Goal: Check status: Check status

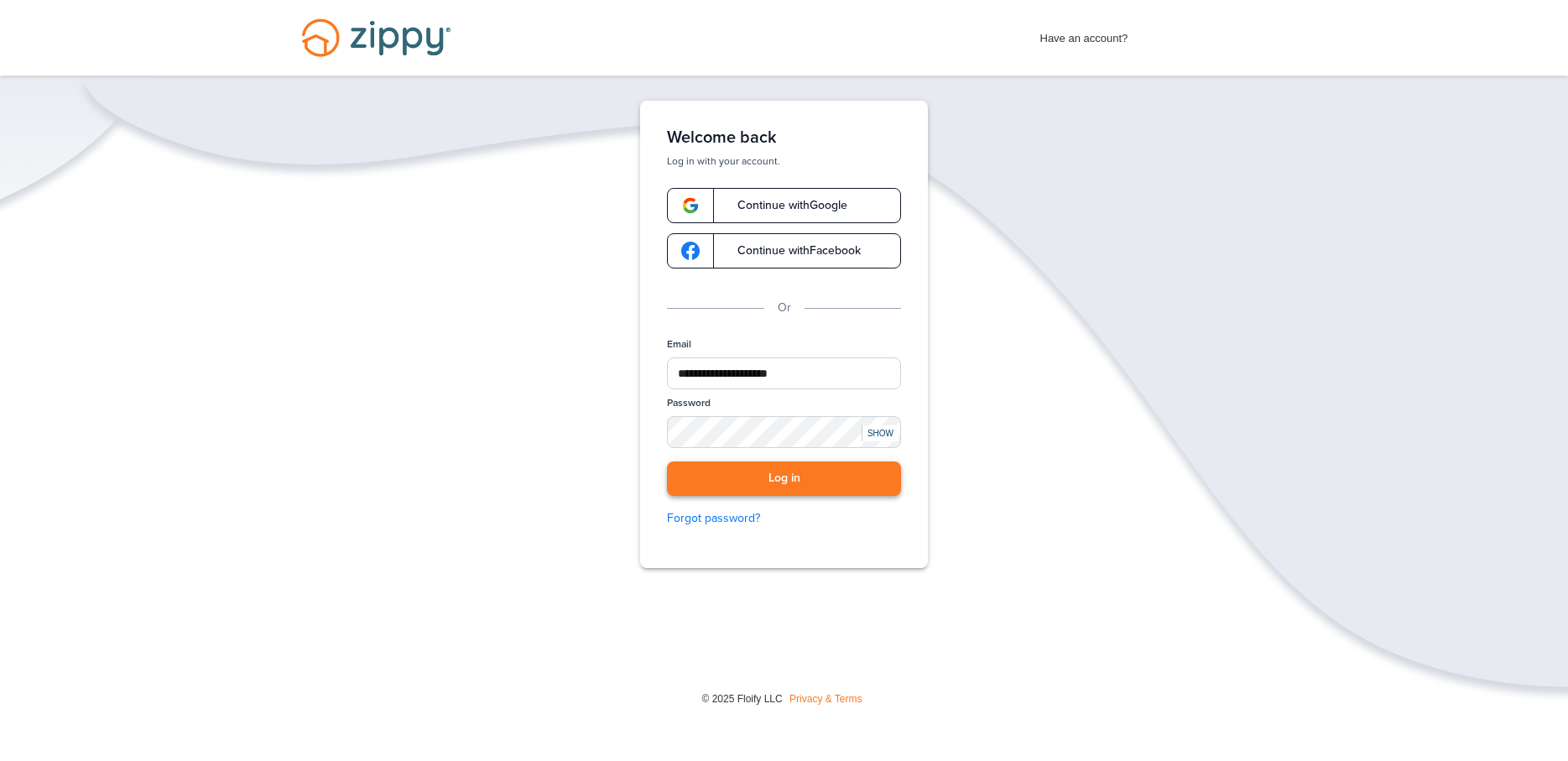
click at [771, 492] on button "Log in" at bounding box center [784, 478] width 234 height 34
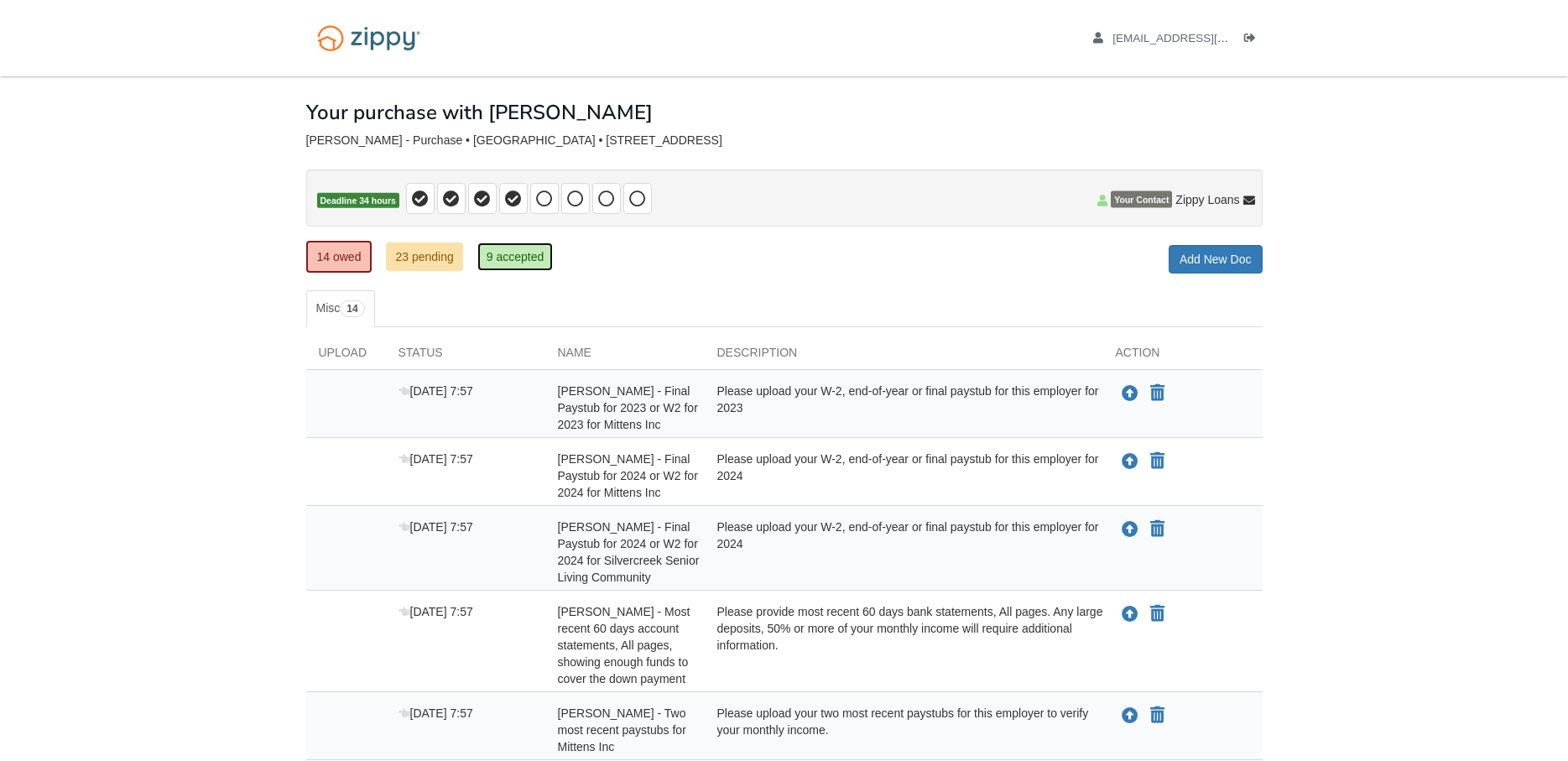
click at [516, 258] on link "9 accepted" at bounding box center [516, 256] width 76 height 28
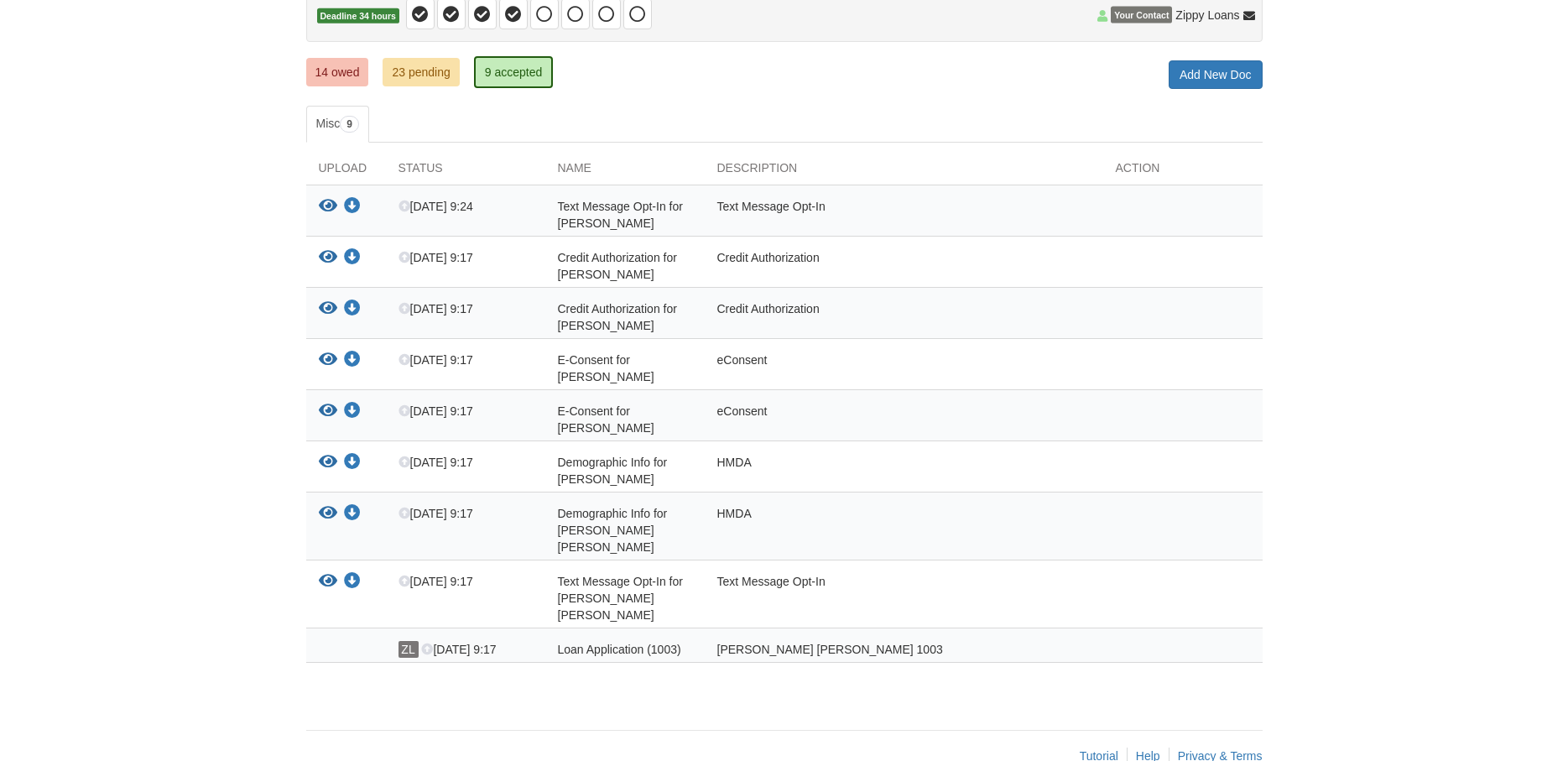
scroll to position [188, 0]
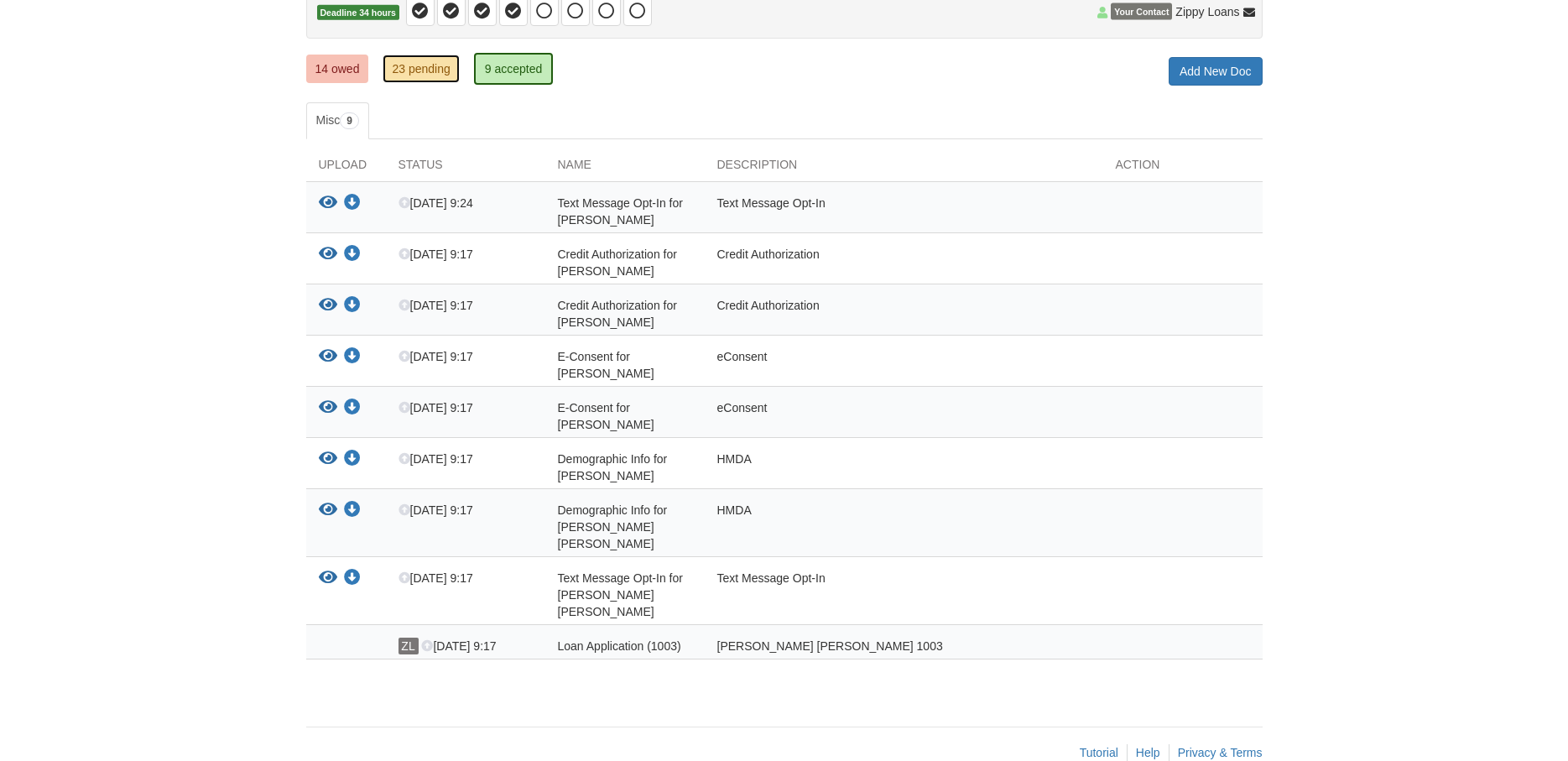
click at [430, 74] on link "23 pending" at bounding box center [421, 68] width 76 height 28
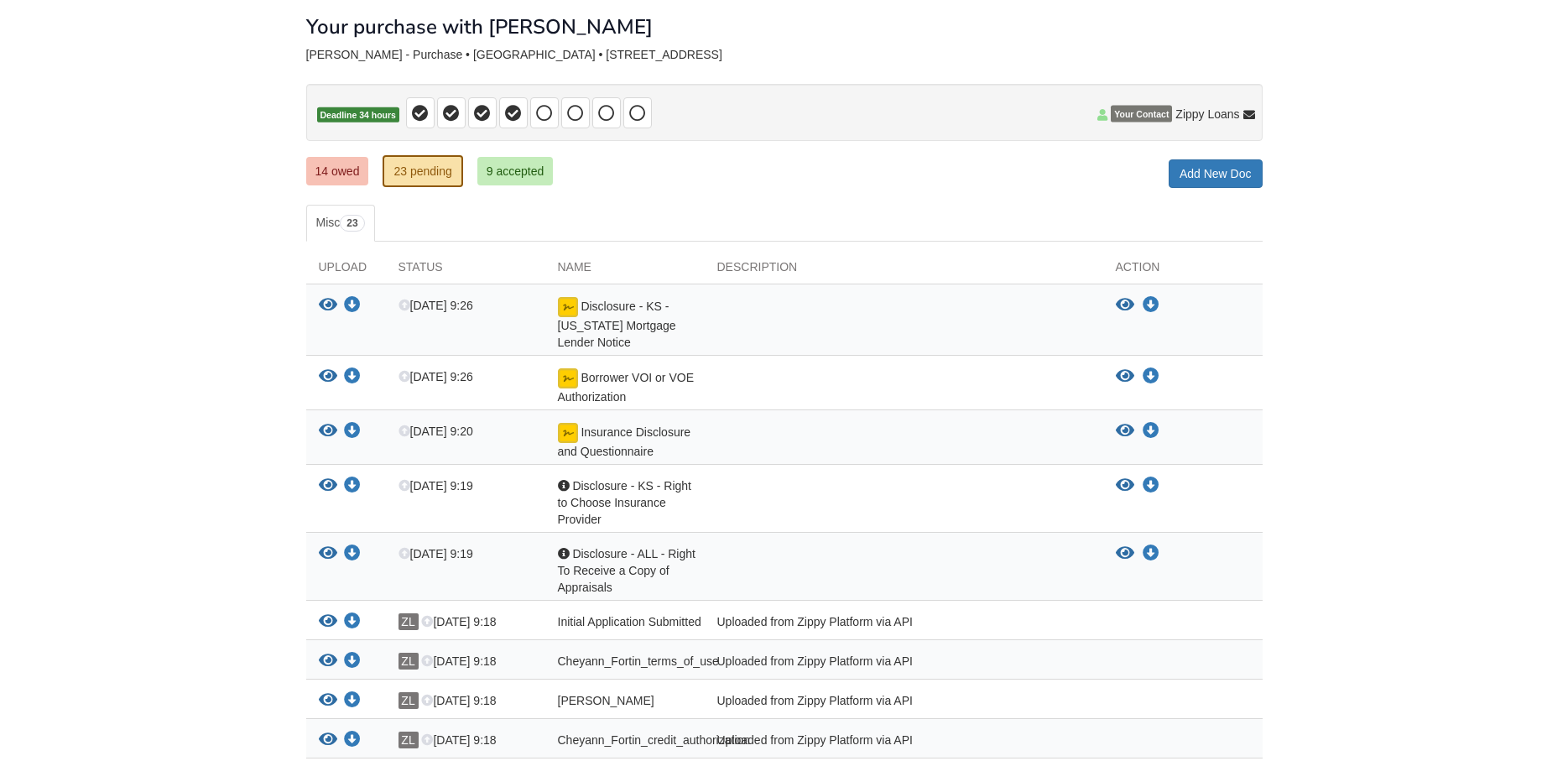
scroll to position [257, 0]
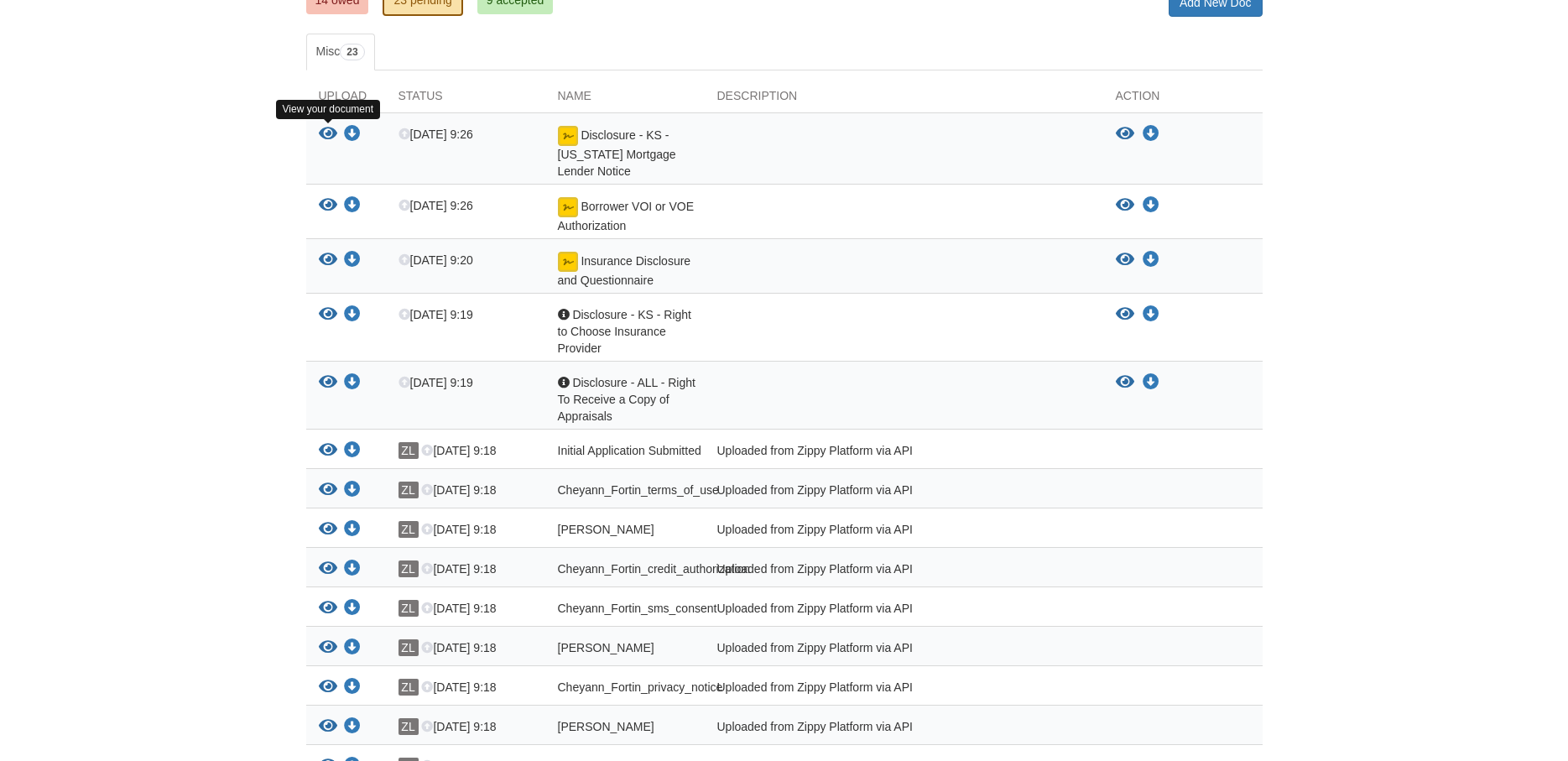
click at [331, 134] on icon "View Disclosure - KS - Kansas Mortgage Lender Notice" at bounding box center [327, 134] width 19 height 17
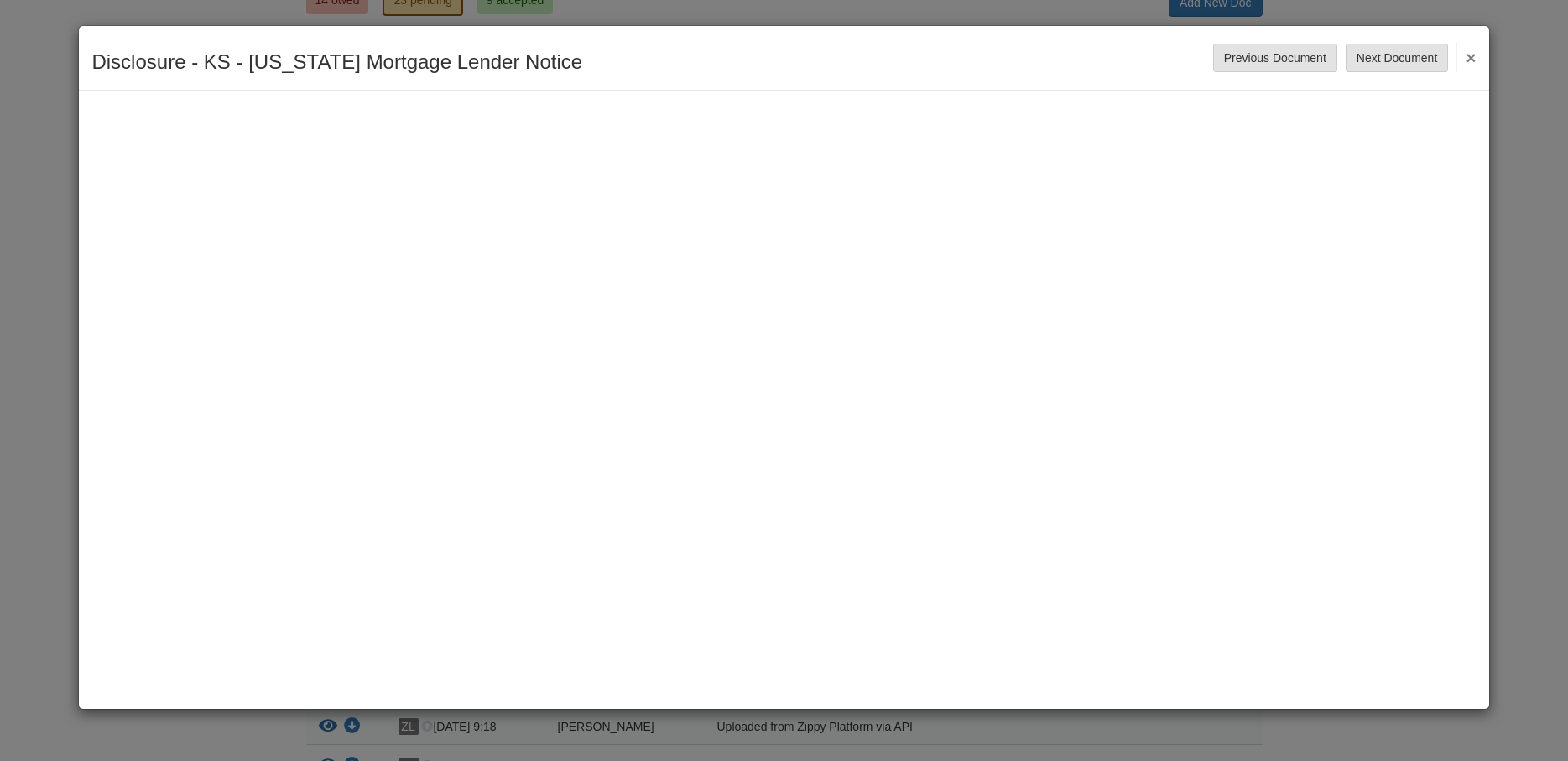
click at [1467, 58] on button "×" at bounding box center [1466, 57] width 20 height 30
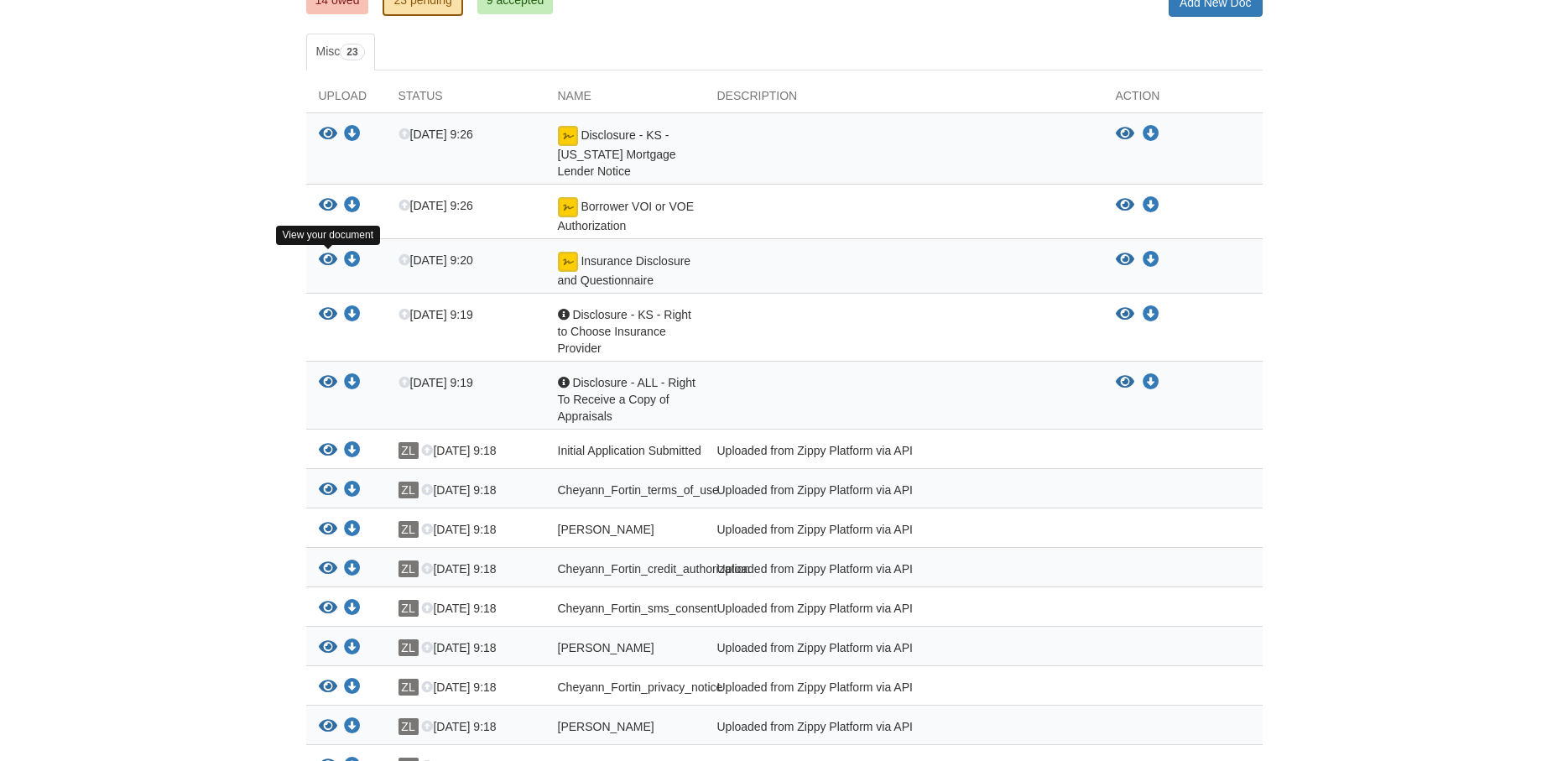
click at [323, 252] on icon "View Insurance Disclosure and Questionnaire" at bounding box center [327, 260] width 19 height 17
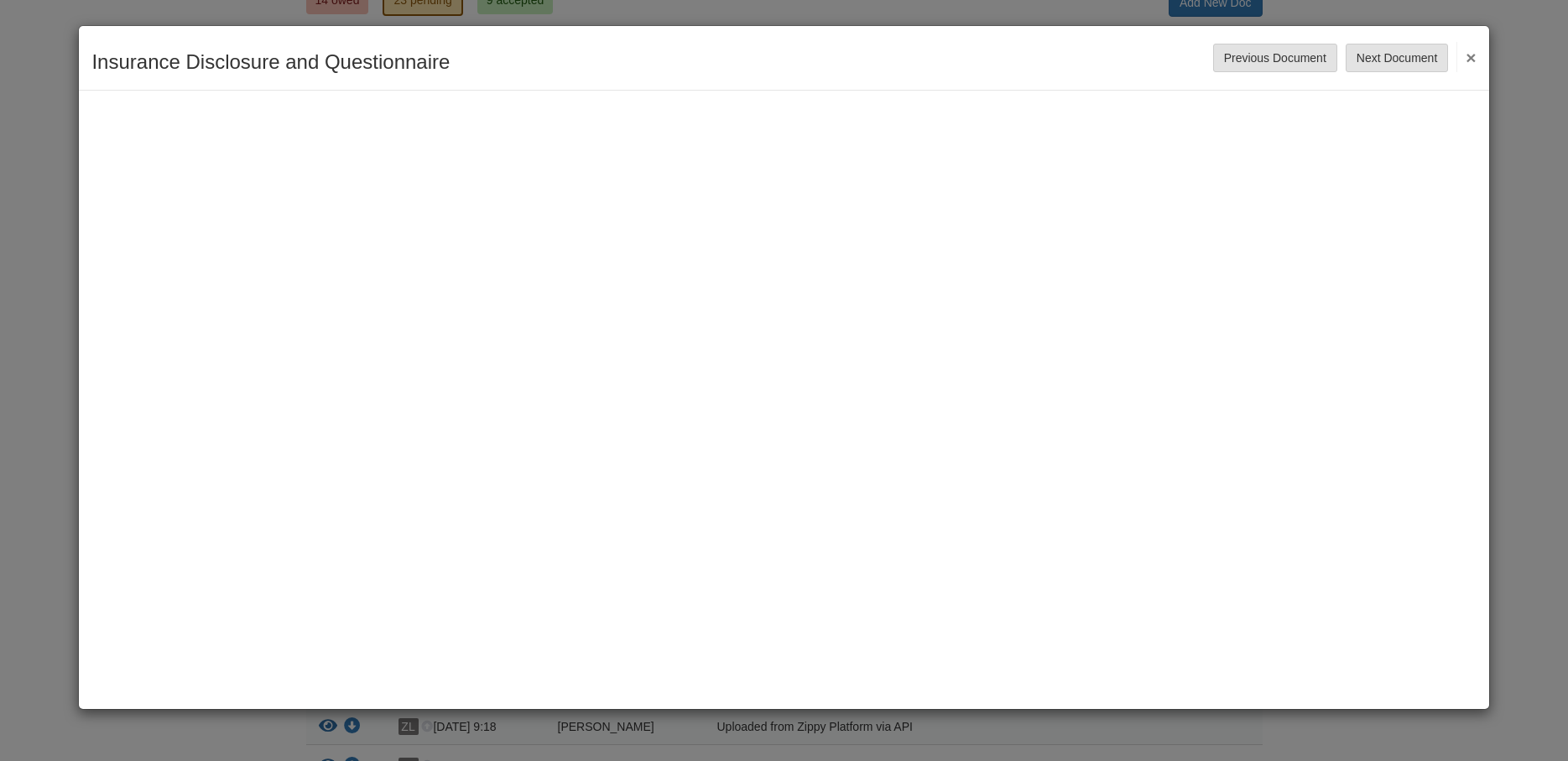
click at [1462, 54] on button "×" at bounding box center [1466, 57] width 20 height 30
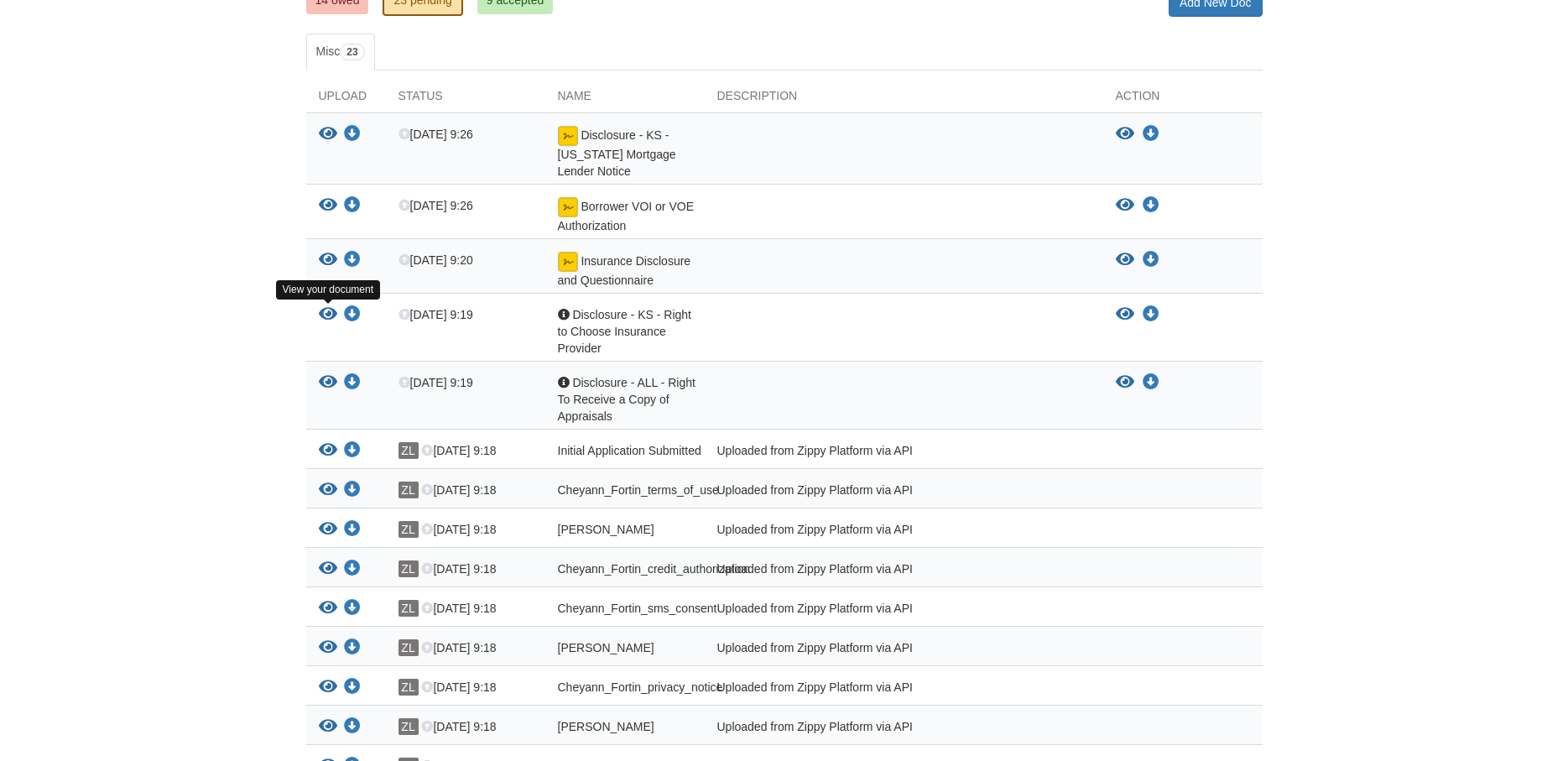
click at [329, 314] on icon "View Disclosure - KS - Right to Choose Insurance Provider" at bounding box center [327, 314] width 19 height 17
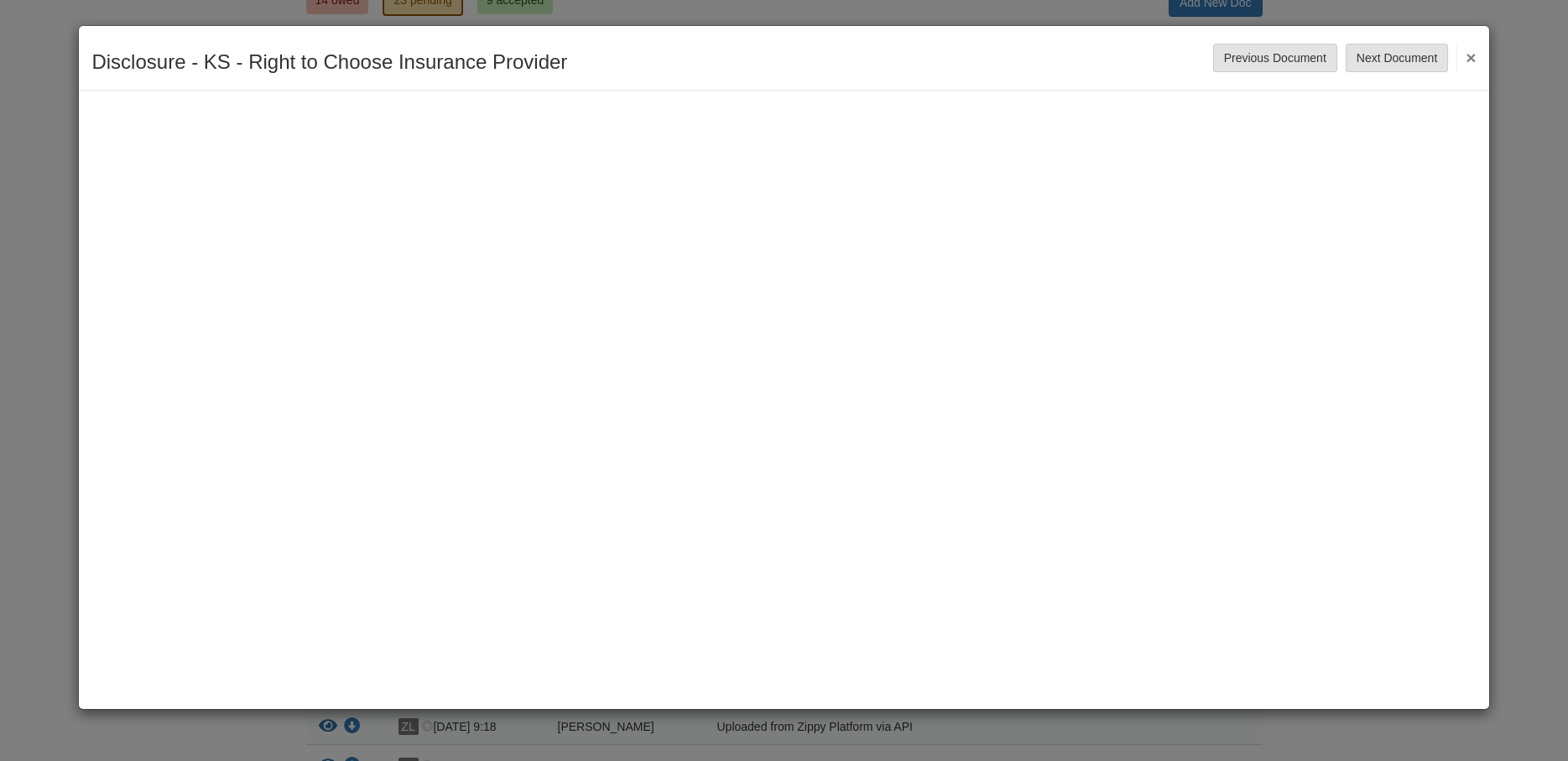
click at [1466, 57] on button "×" at bounding box center [1466, 57] width 20 height 30
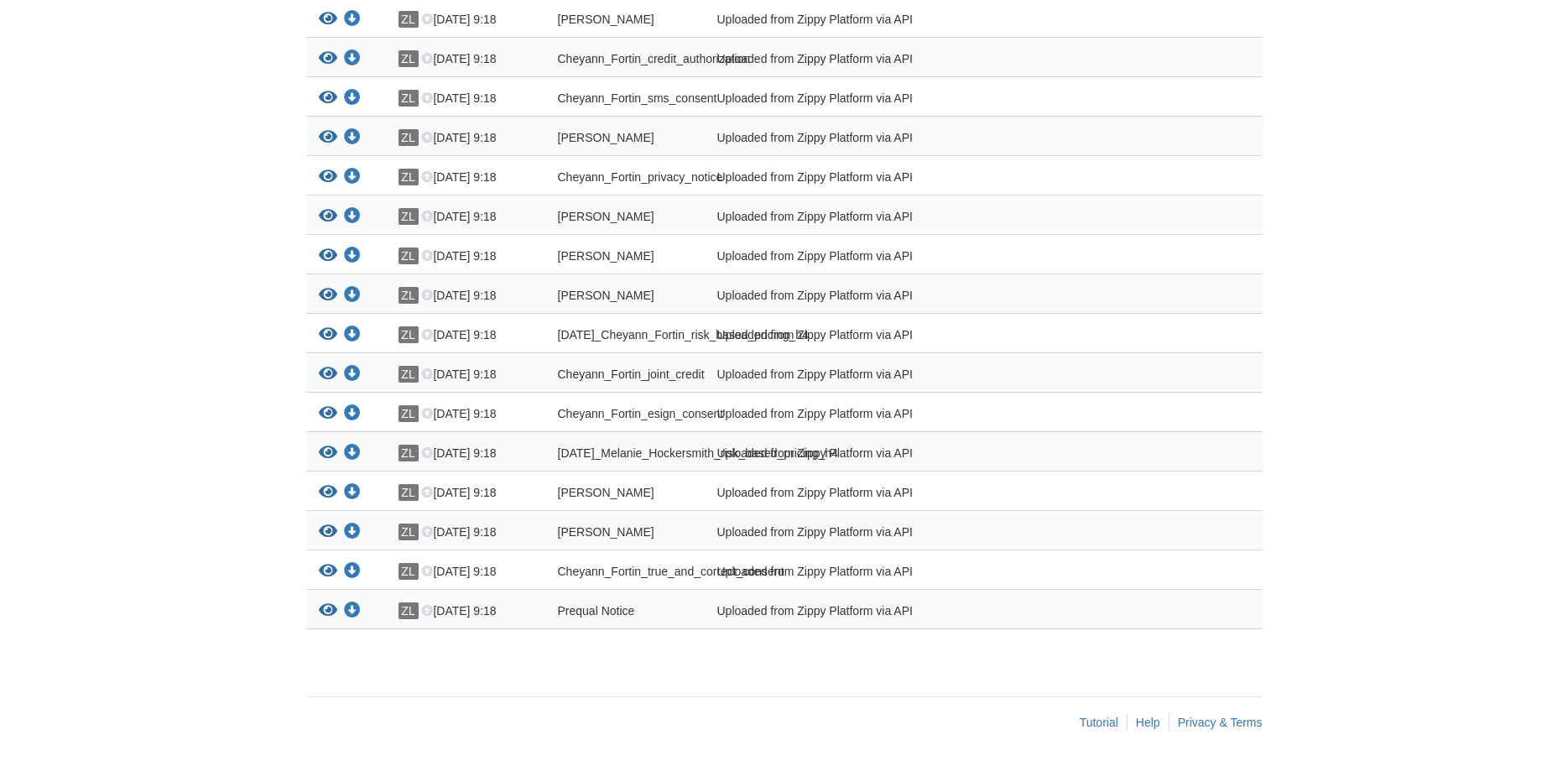
scroll to position [770, 0]
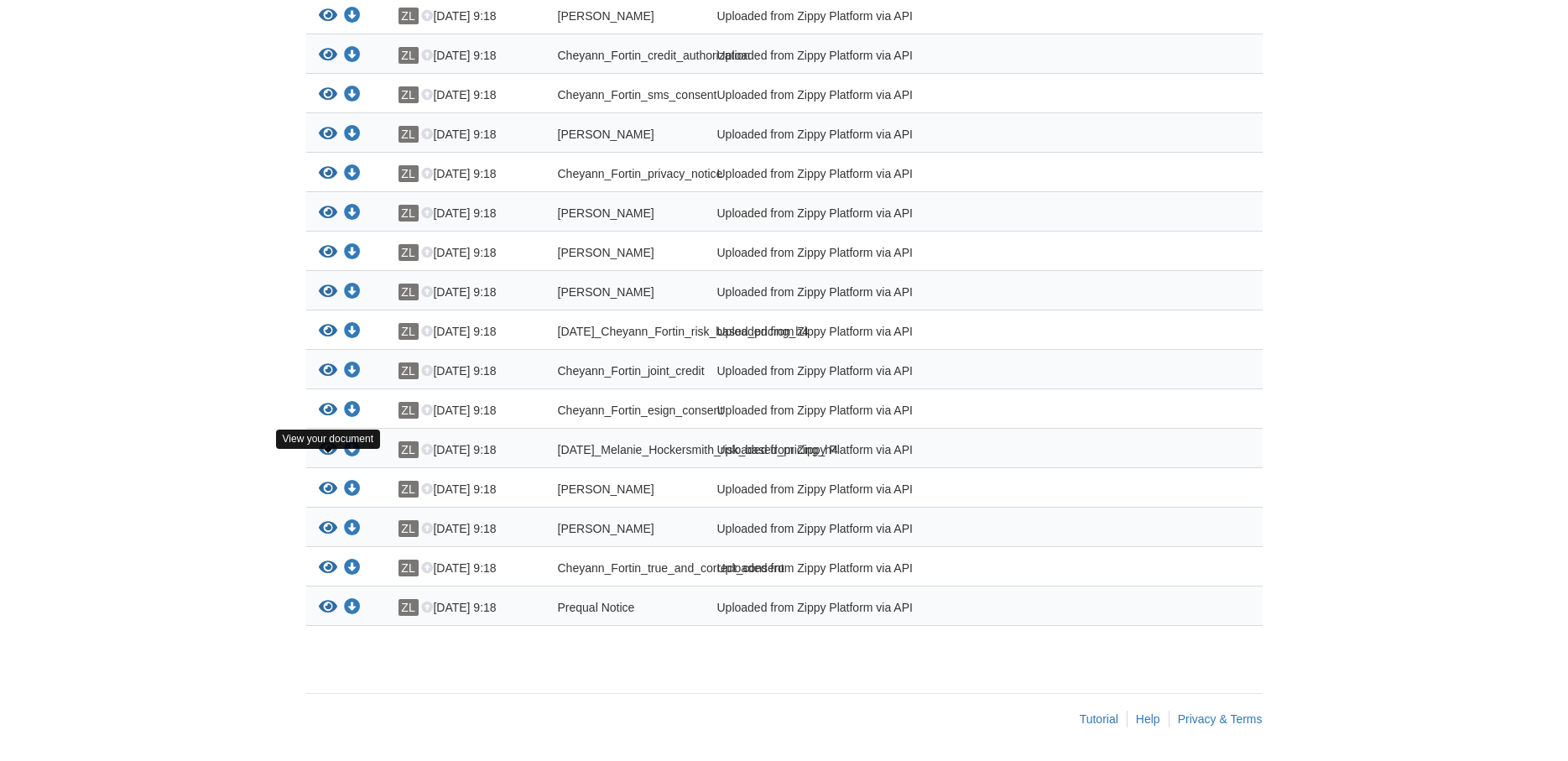
click at [329, 458] on icon "View 08-28-2025_Melanie_Hockersmith_risk_based_pricing_h4" at bounding box center [327, 449] width 19 height 17
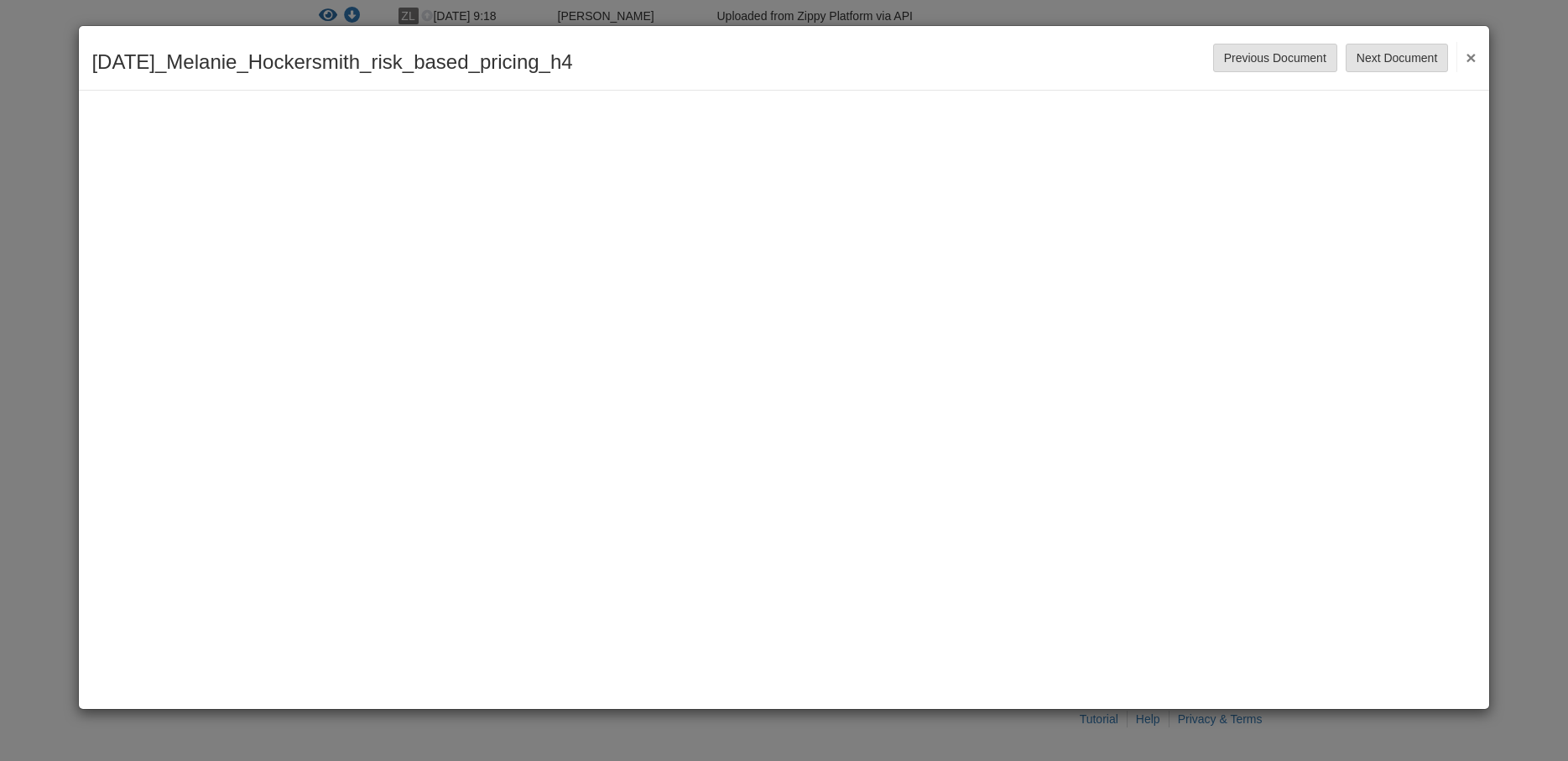
click at [1469, 48] on button "×" at bounding box center [1466, 57] width 20 height 30
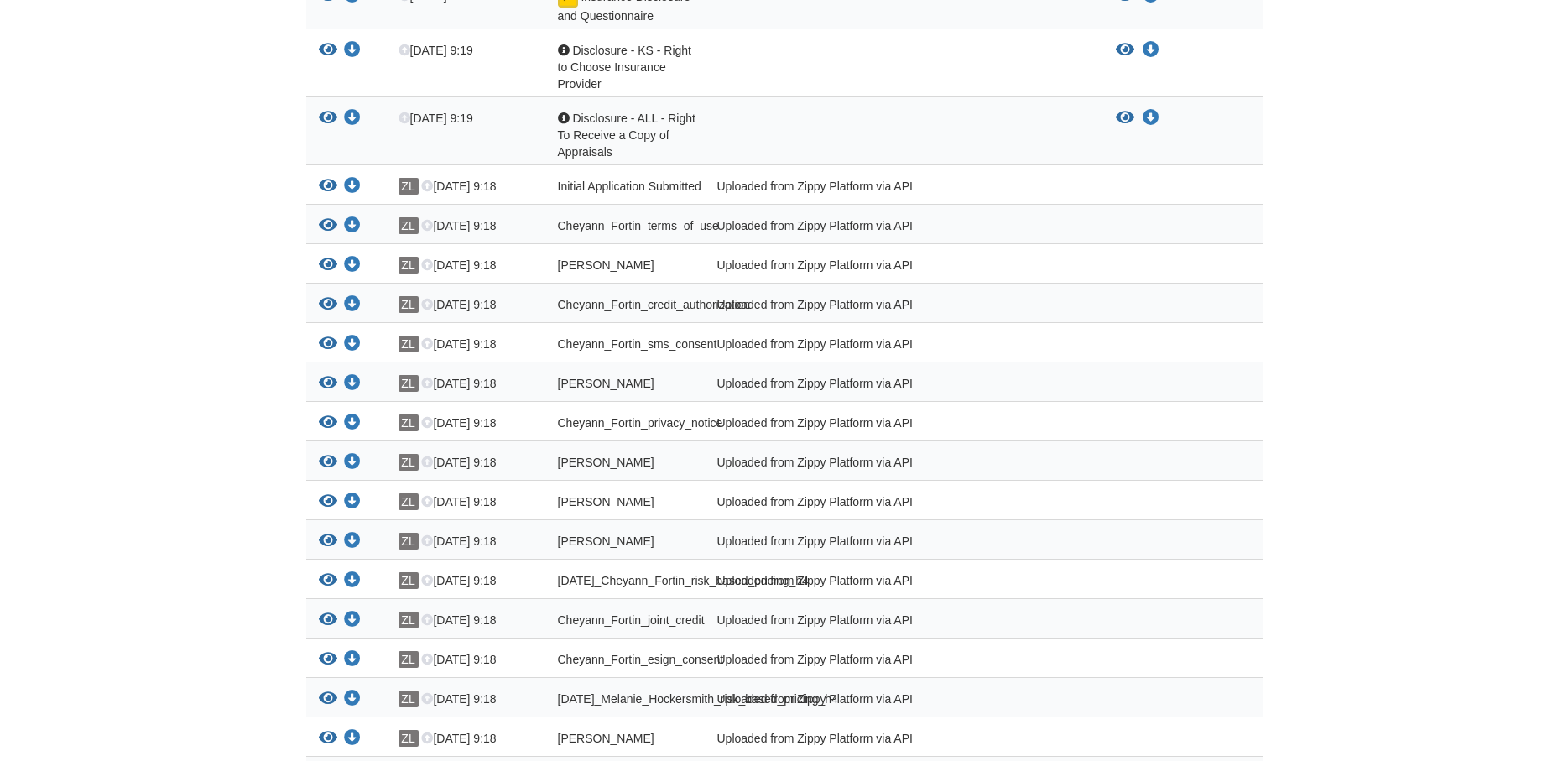
scroll to position [0, 0]
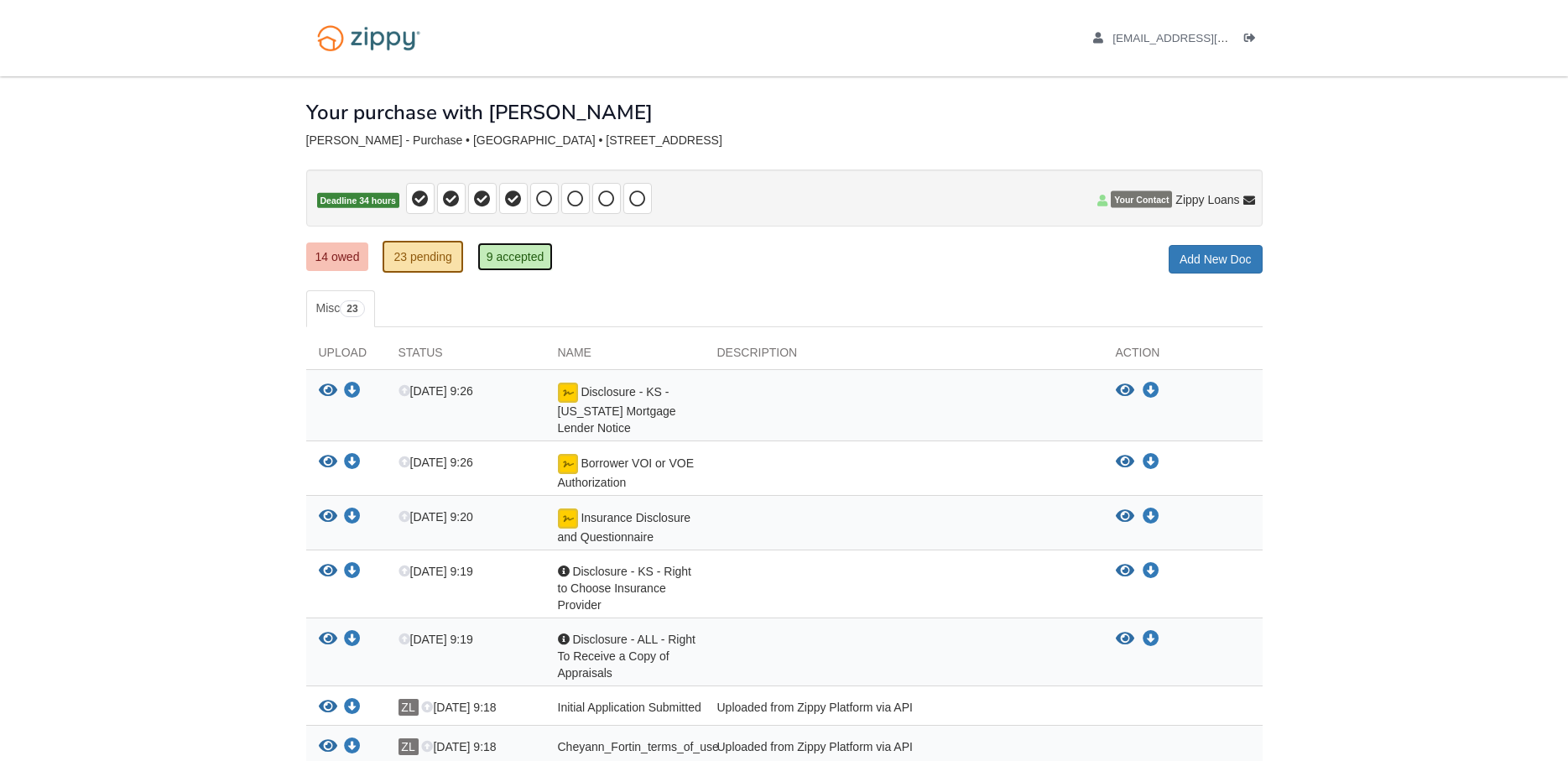
click at [514, 258] on link "9 accepted" at bounding box center [516, 256] width 76 height 28
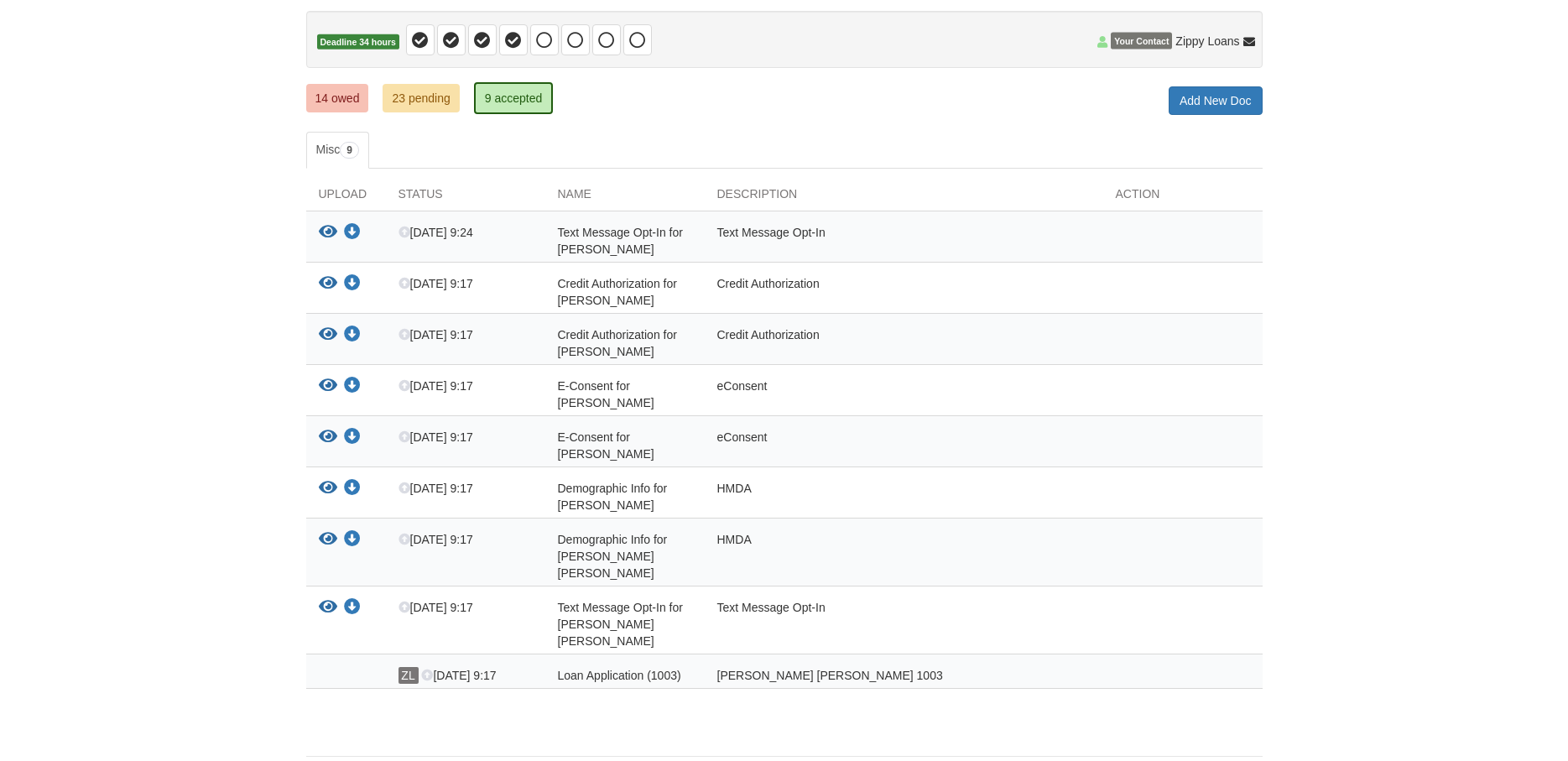
scroll to position [171, 0]
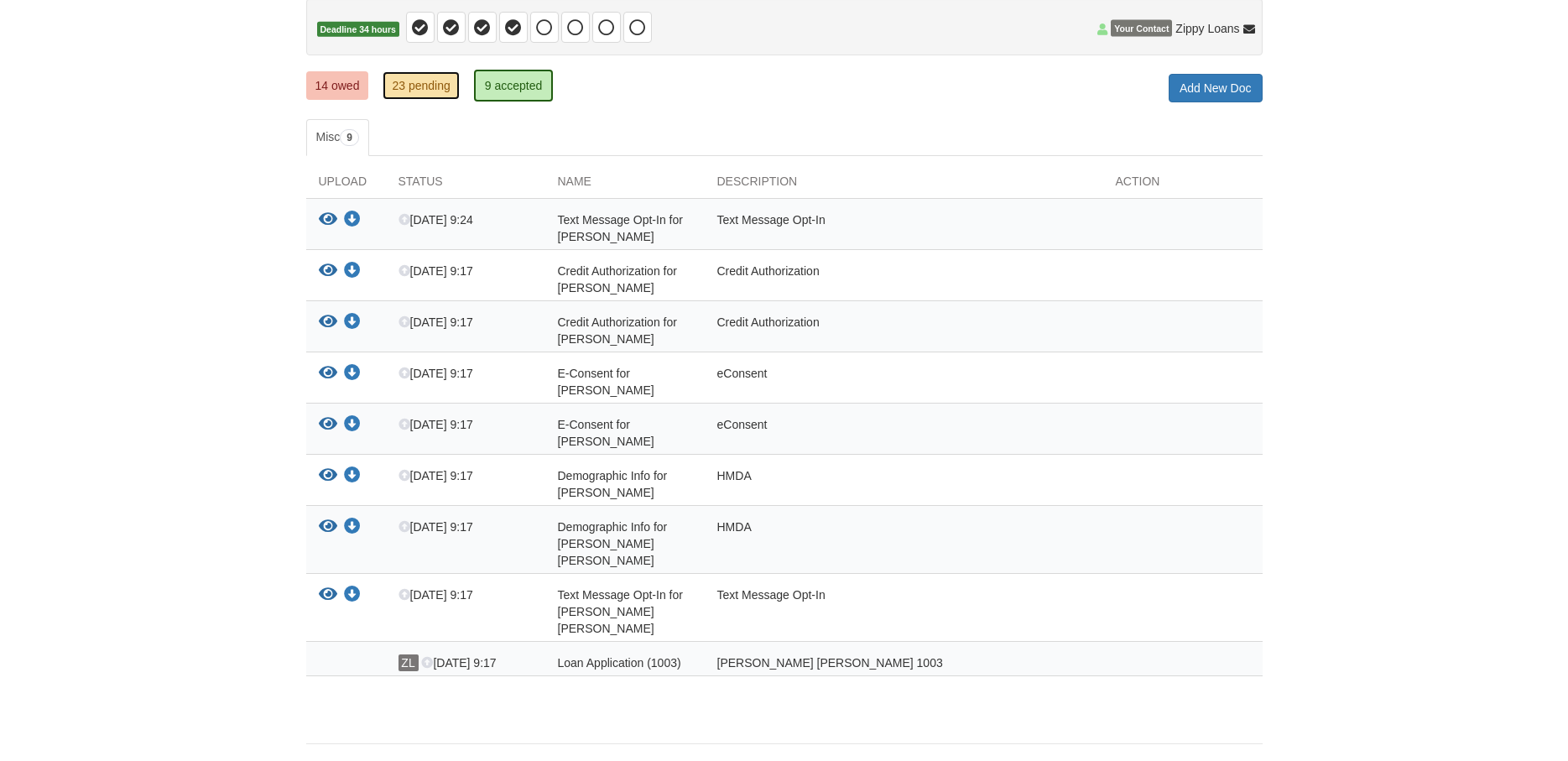
click at [446, 87] on link "23 pending" at bounding box center [421, 85] width 76 height 28
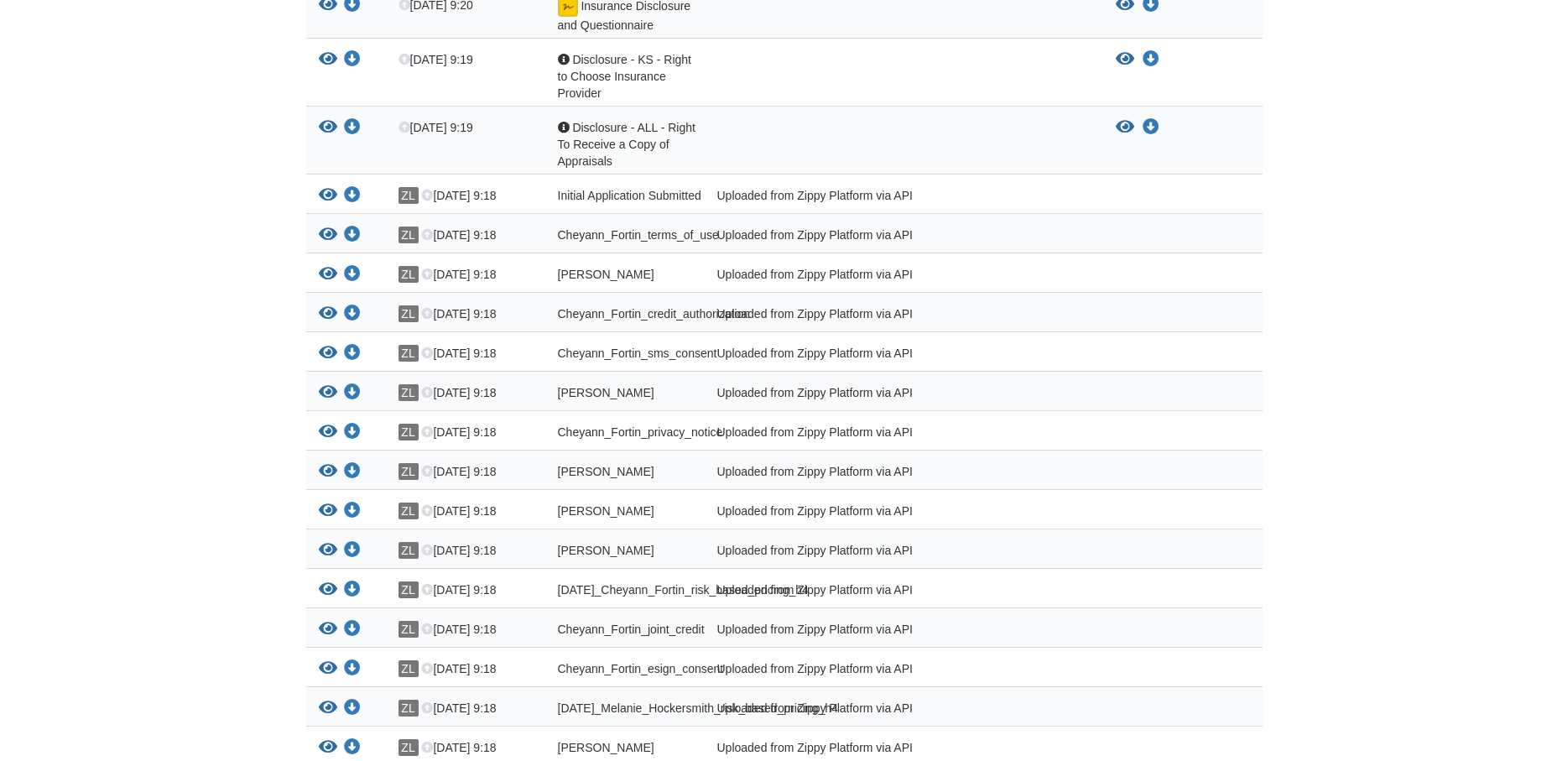
scroll to position [514, 0]
click at [328, 191] on icon "View Initial Application Submitted" at bounding box center [327, 193] width 19 height 17
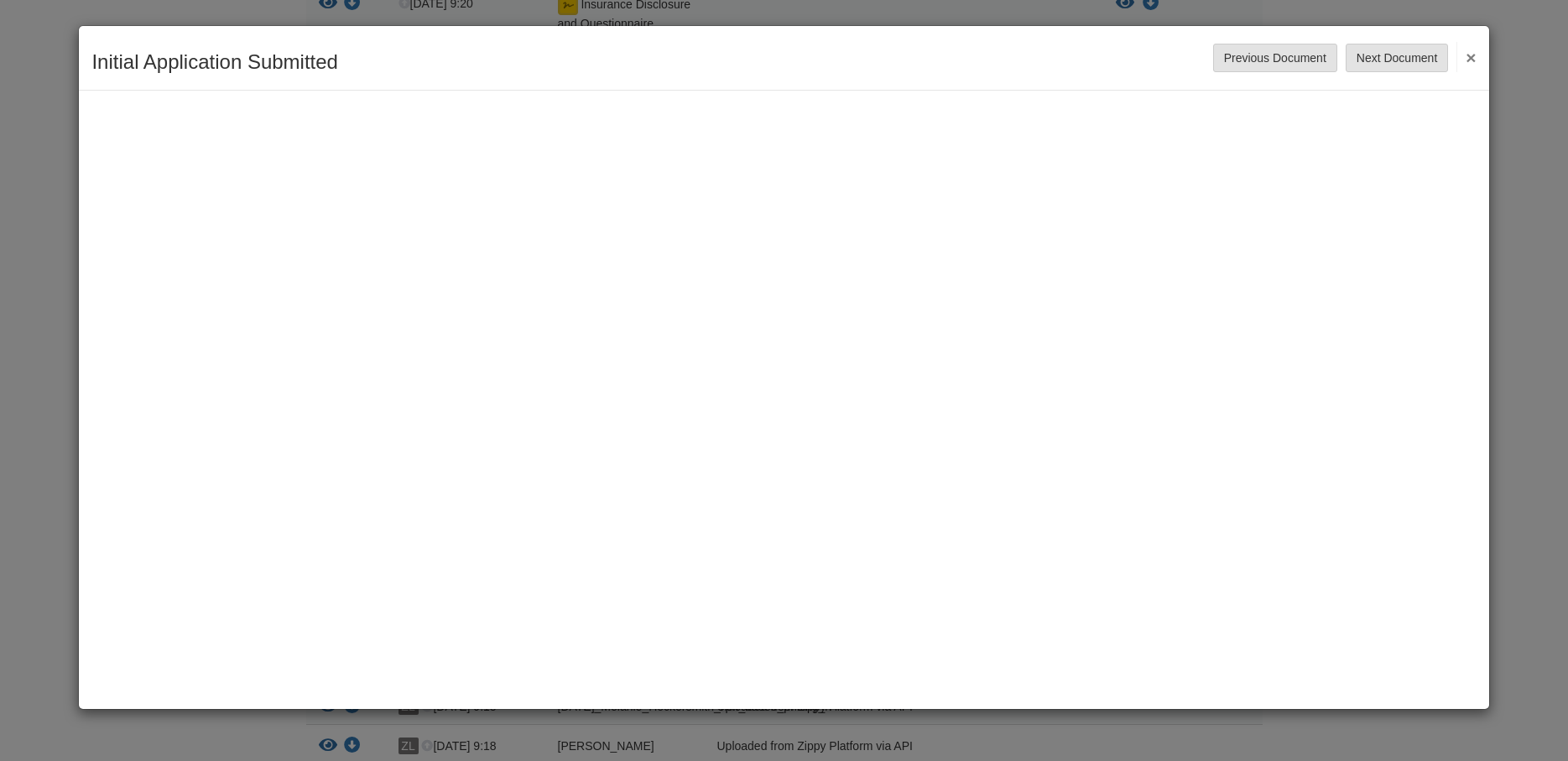
click at [1468, 51] on button "×" at bounding box center [1466, 57] width 20 height 30
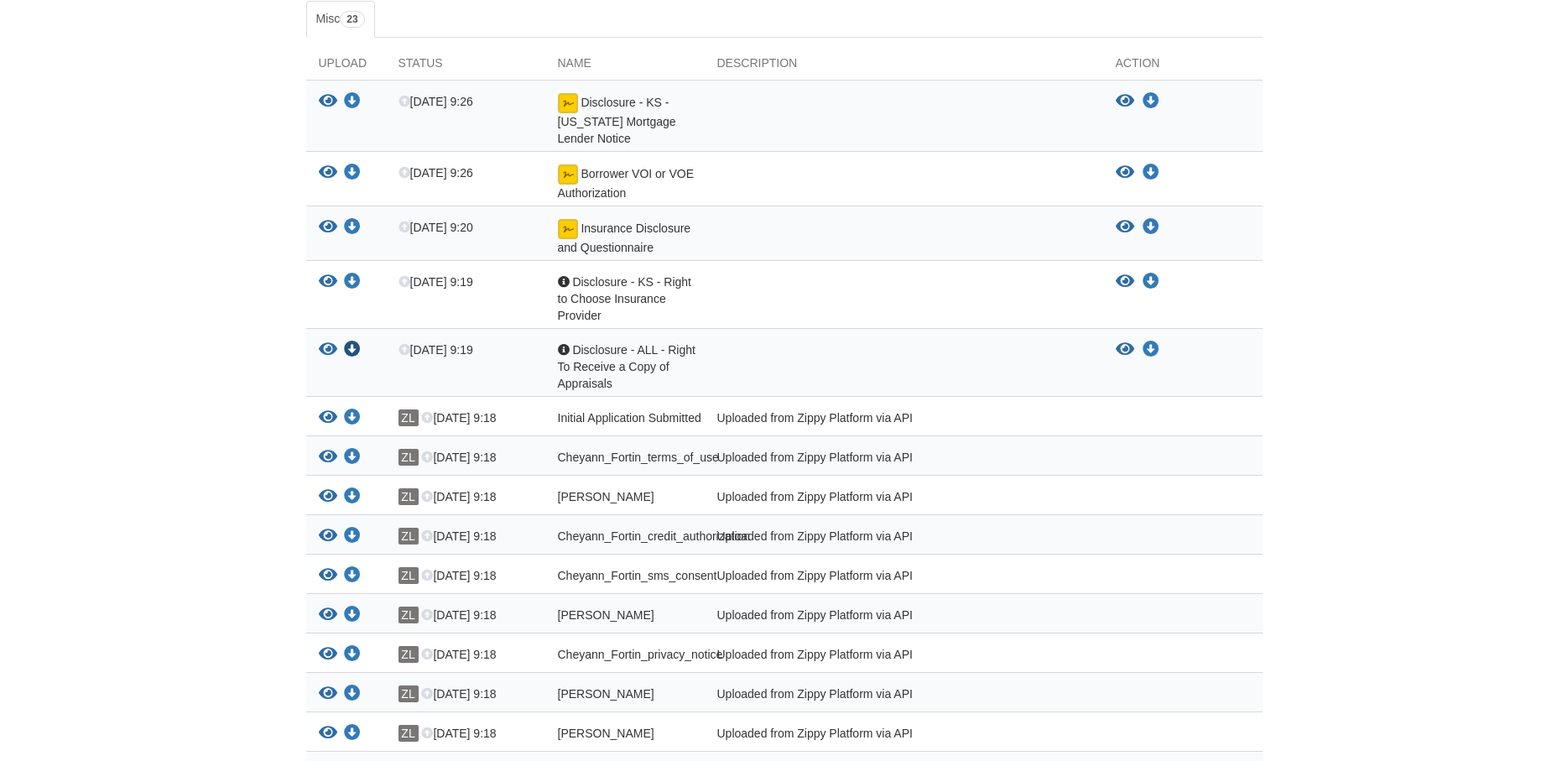
scroll to position [257, 0]
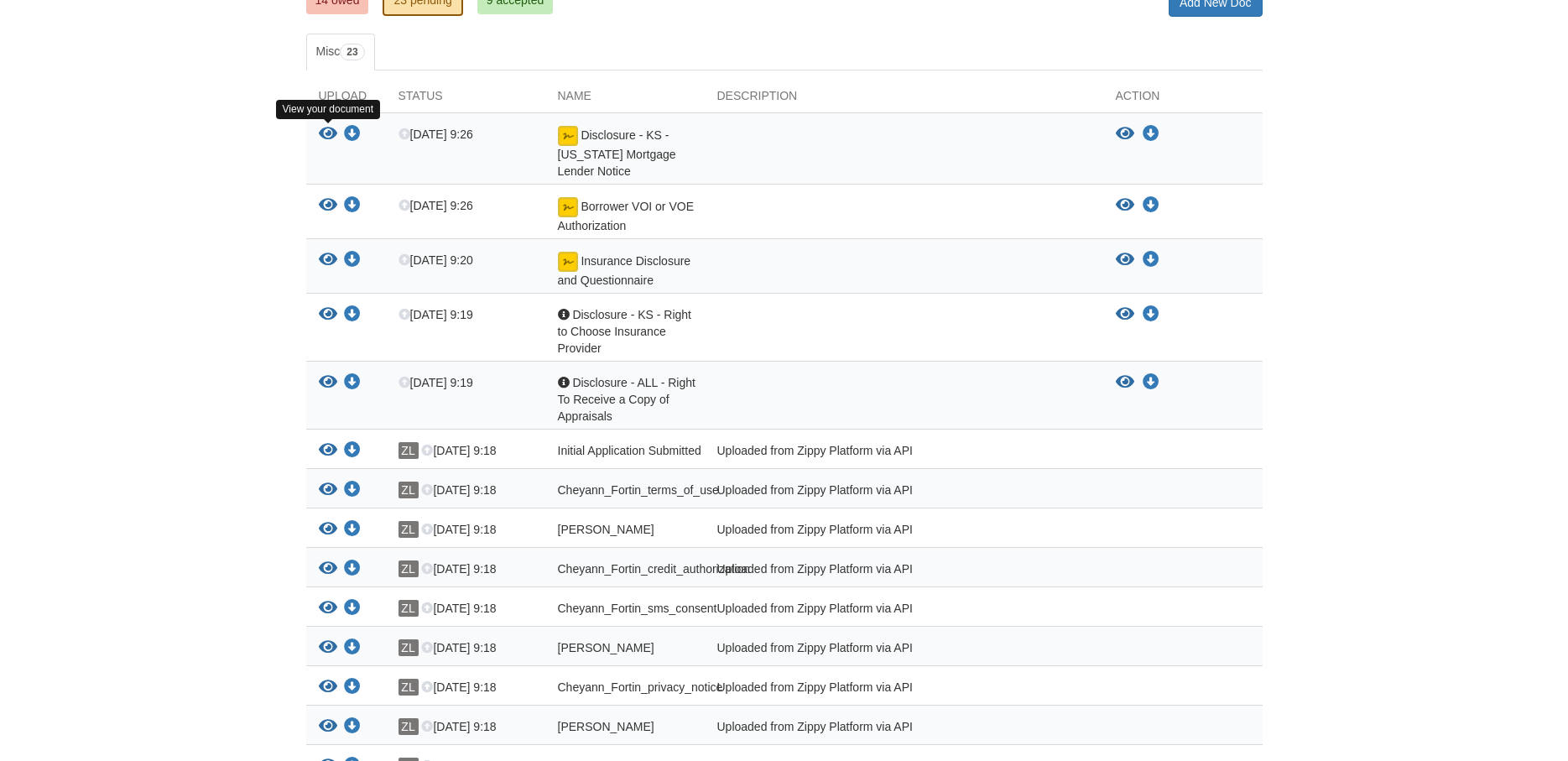
click at [329, 134] on icon "View Disclosure - KS - Kansas Mortgage Lender Notice" at bounding box center [327, 134] width 19 height 17
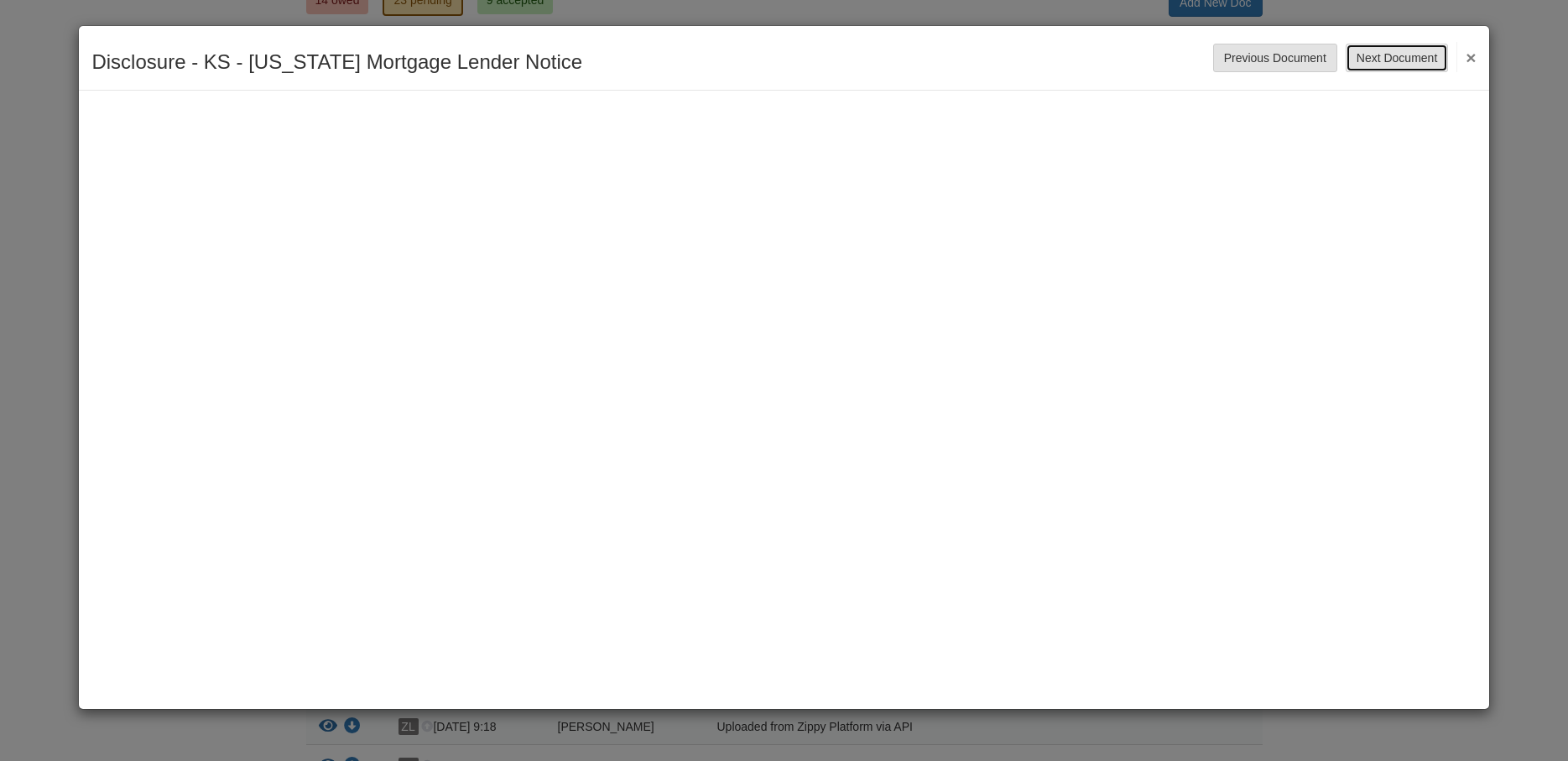
click at [1396, 57] on button "Next Document" at bounding box center [1396, 58] width 103 height 28
click at [1377, 62] on button "Next Document" at bounding box center [1396, 58] width 103 height 28
click at [1394, 52] on button "Next Document" at bounding box center [1396, 58] width 103 height 28
click at [1400, 63] on button "Next Document" at bounding box center [1396, 58] width 103 height 28
click at [1386, 61] on button "Next Document" at bounding box center [1396, 58] width 103 height 28
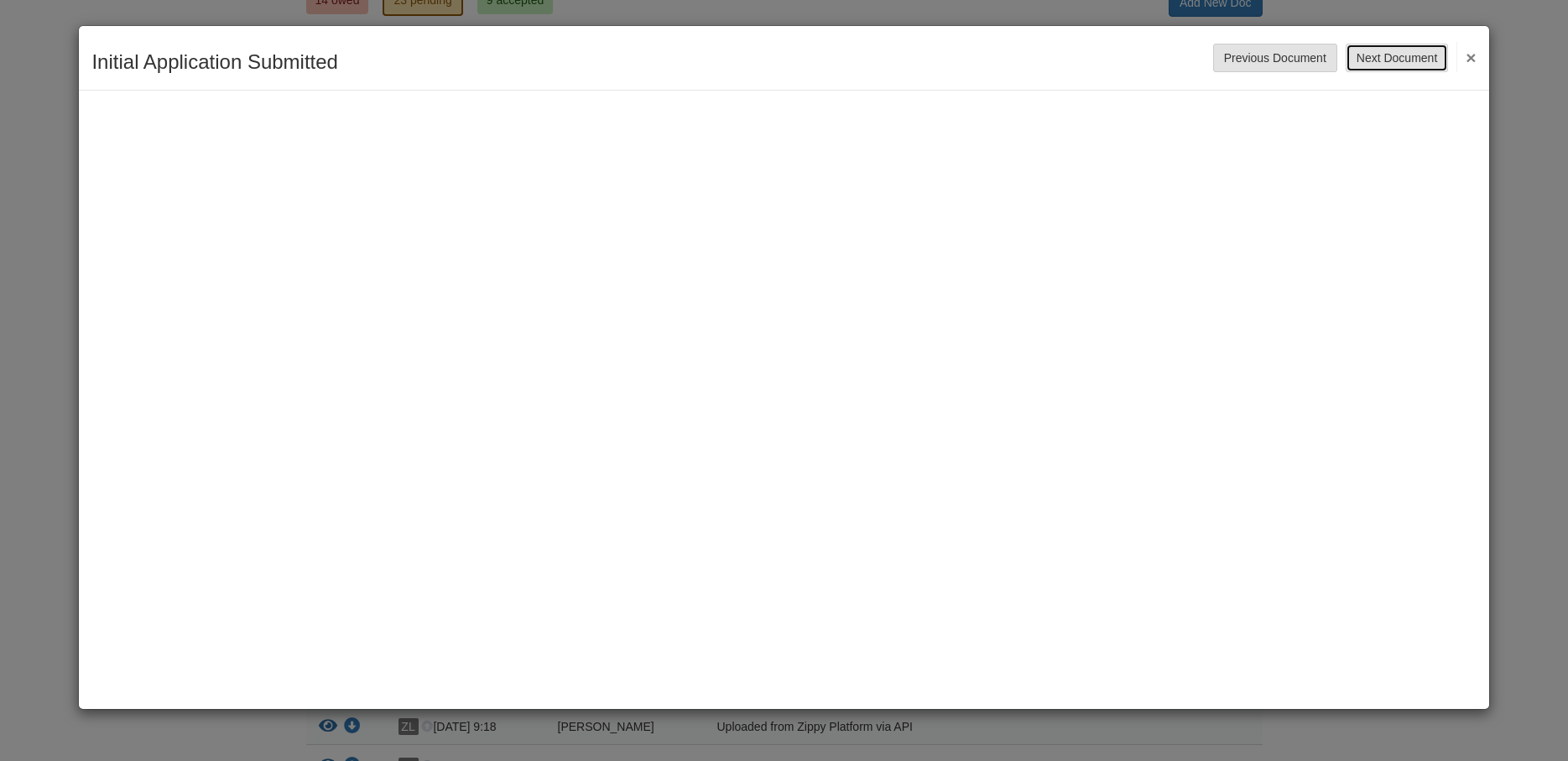
click at [1393, 65] on button "Next Document" at bounding box center [1396, 58] width 103 height 28
click at [1378, 56] on button "Next Document" at bounding box center [1396, 58] width 103 height 28
click at [1381, 56] on button "Next Document" at bounding box center [1396, 58] width 103 height 28
click at [1397, 57] on button "Next Document" at bounding box center [1396, 58] width 103 height 28
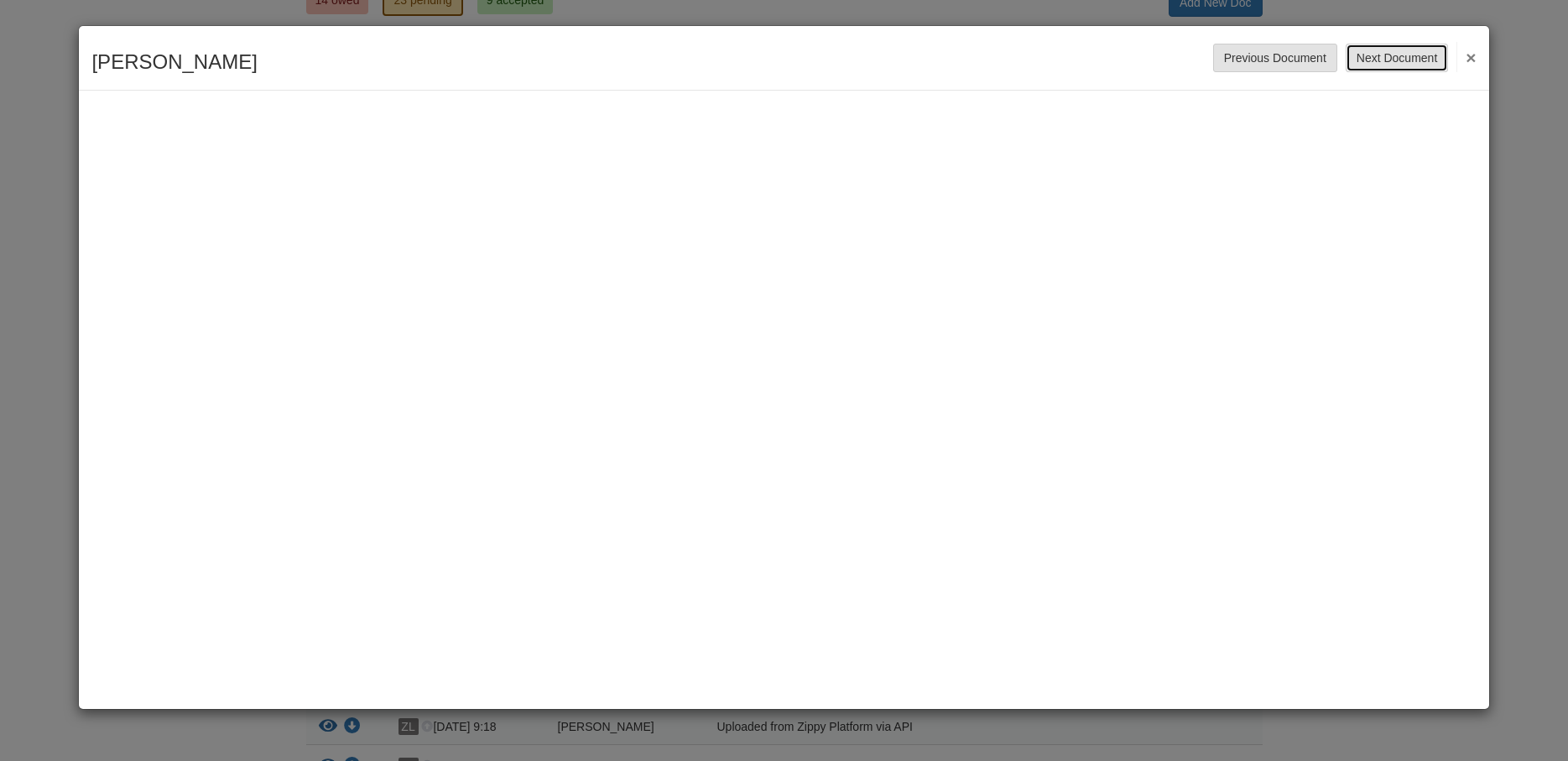
click at [1397, 57] on button "Next Document" at bounding box center [1396, 58] width 103 height 28
click at [1385, 63] on button "Next Document" at bounding box center [1396, 58] width 103 height 28
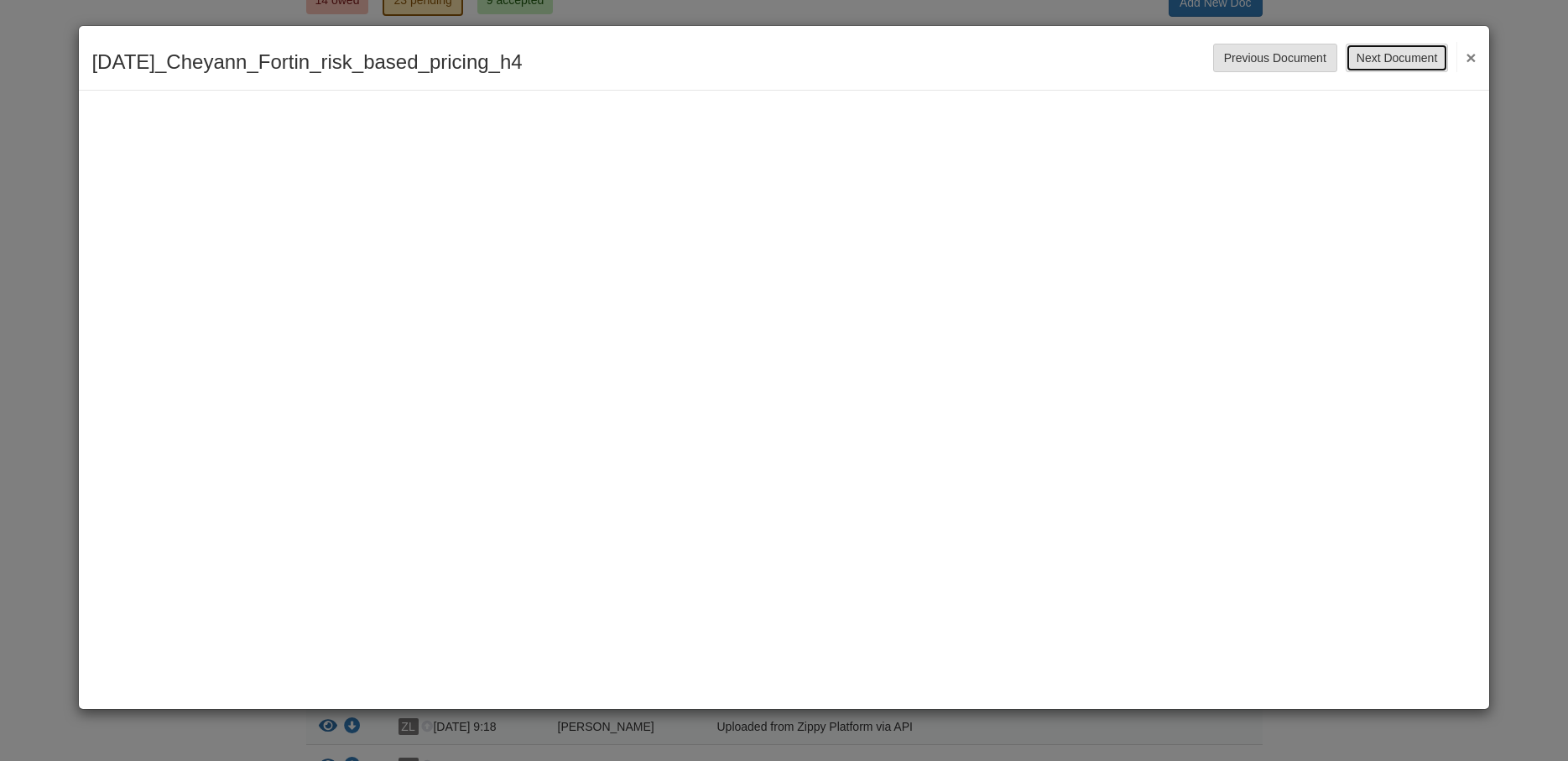
click at [1385, 63] on button "Next Document" at bounding box center [1396, 58] width 103 height 28
click at [1416, 63] on button "Next Document" at bounding box center [1396, 58] width 103 height 28
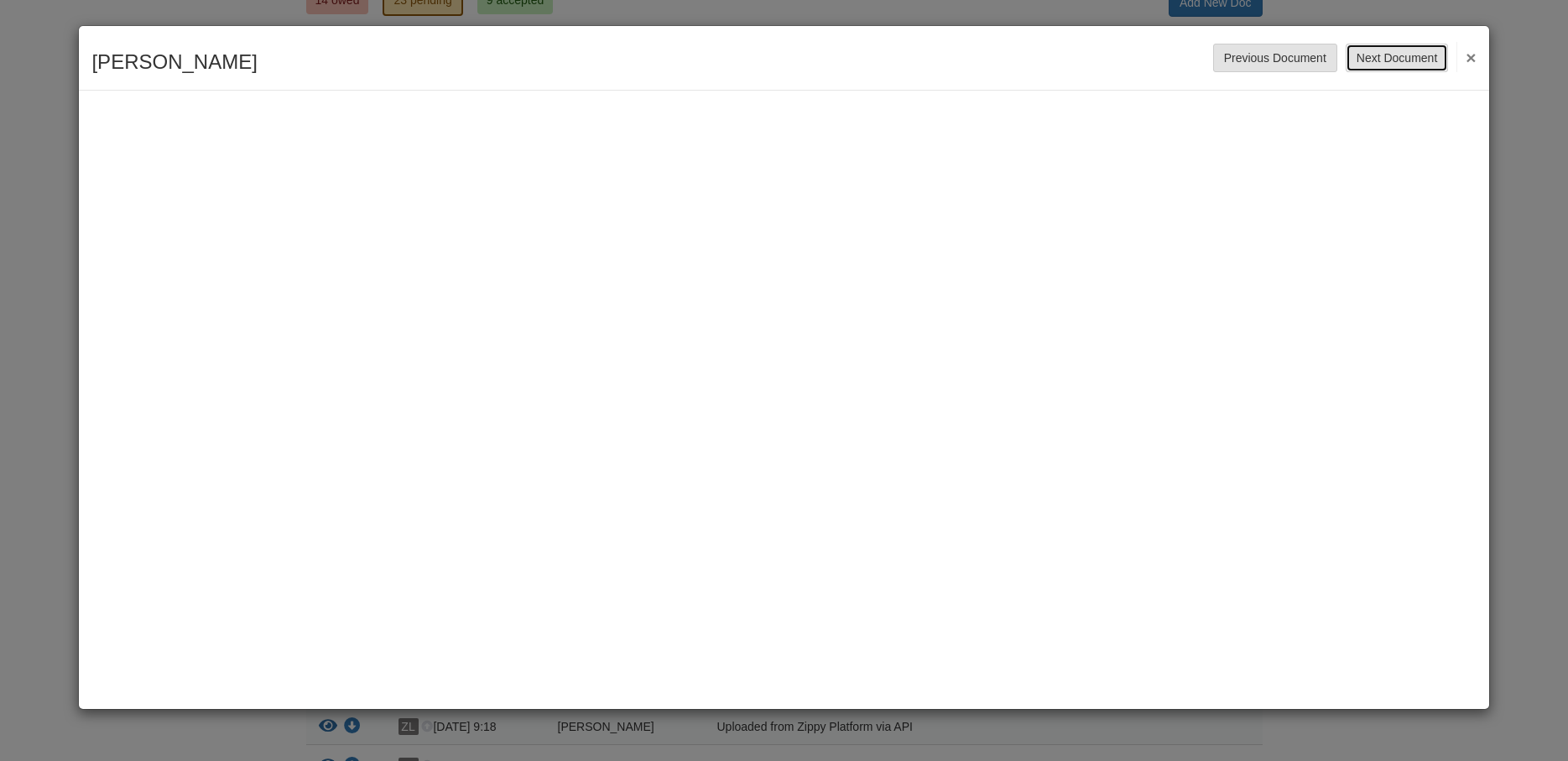
click at [1416, 63] on button "Next Document" at bounding box center [1396, 58] width 103 height 28
click at [1401, 55] on button "Next Document" at bounding box center [1396, 58] width 103 height 28
click at [1398, 63] on button "Next Document" at bounding box center [1396, 58] width 103 height 28
click at [1411, 58] on button "Next Document" at bounding box center [1396, 58] width 103 height 28
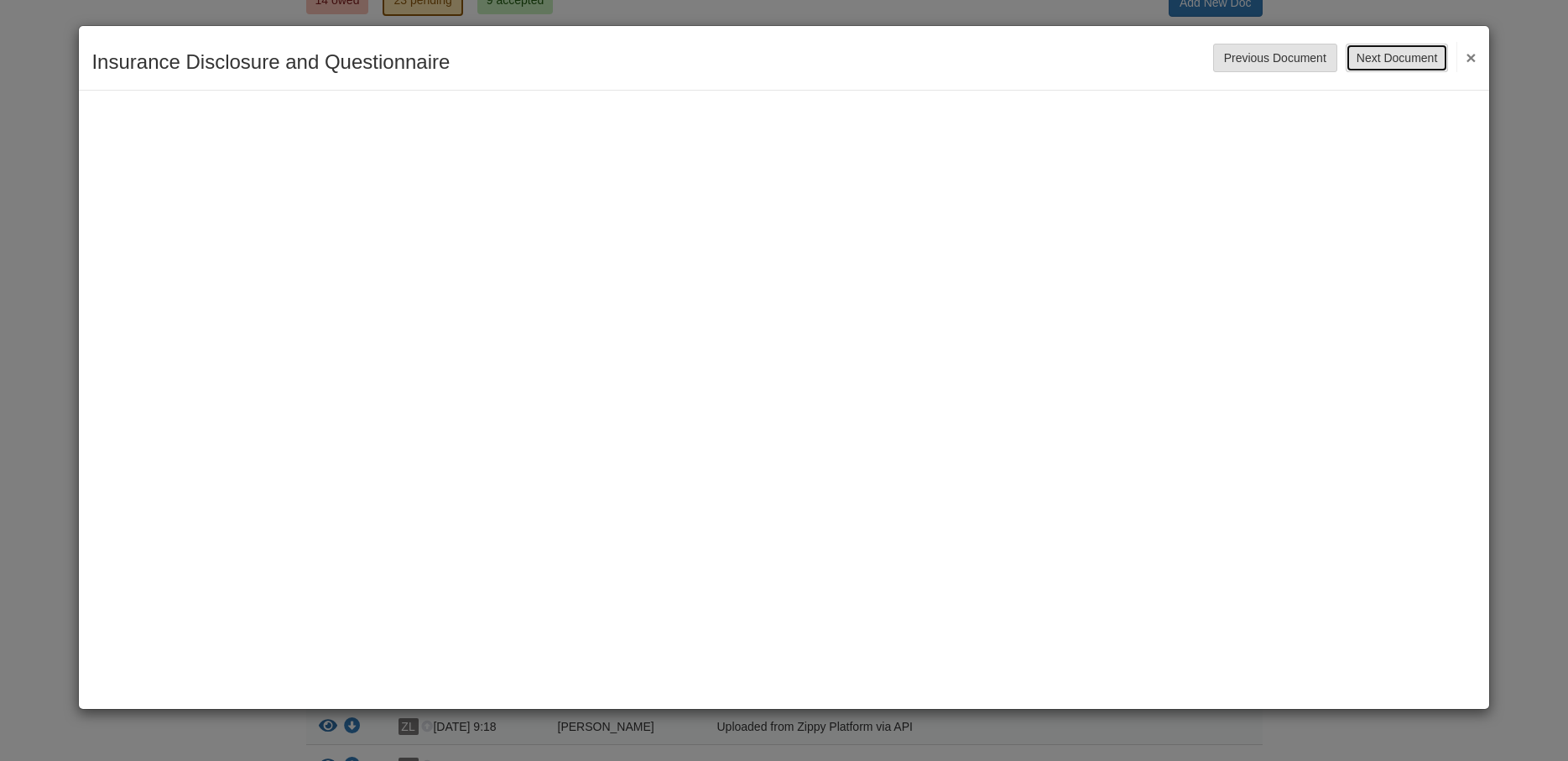
click at [1411, 58] on button "Next Document" at bounding box center [1396, 58] width 103 height 28
click at [1468, 55] on button "×" at bounding box center [1466, 57] width 20 height 30
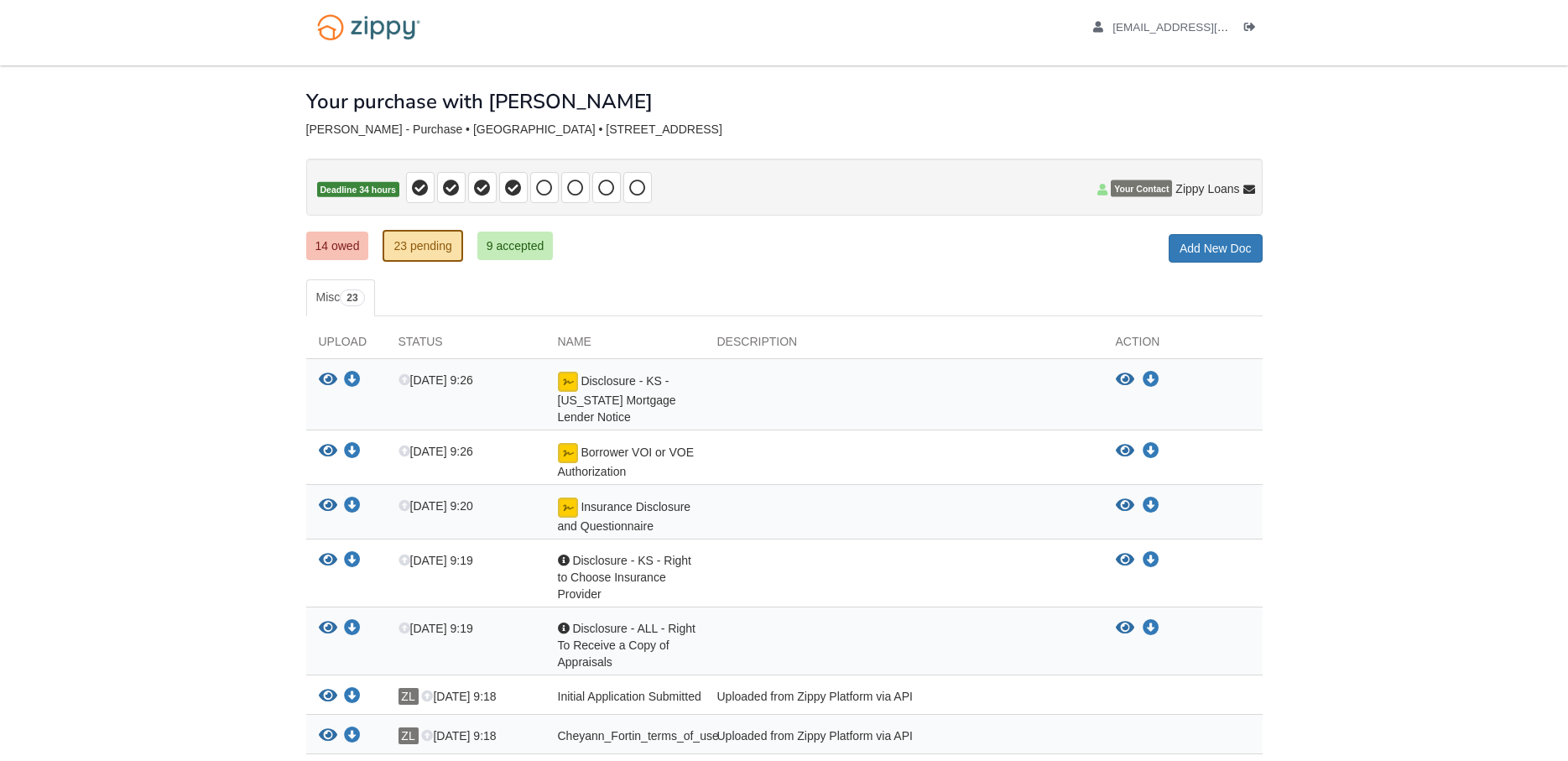
scroll to position [0, 0]
